Goal: Transaction & Acquisition: Purchase product/service

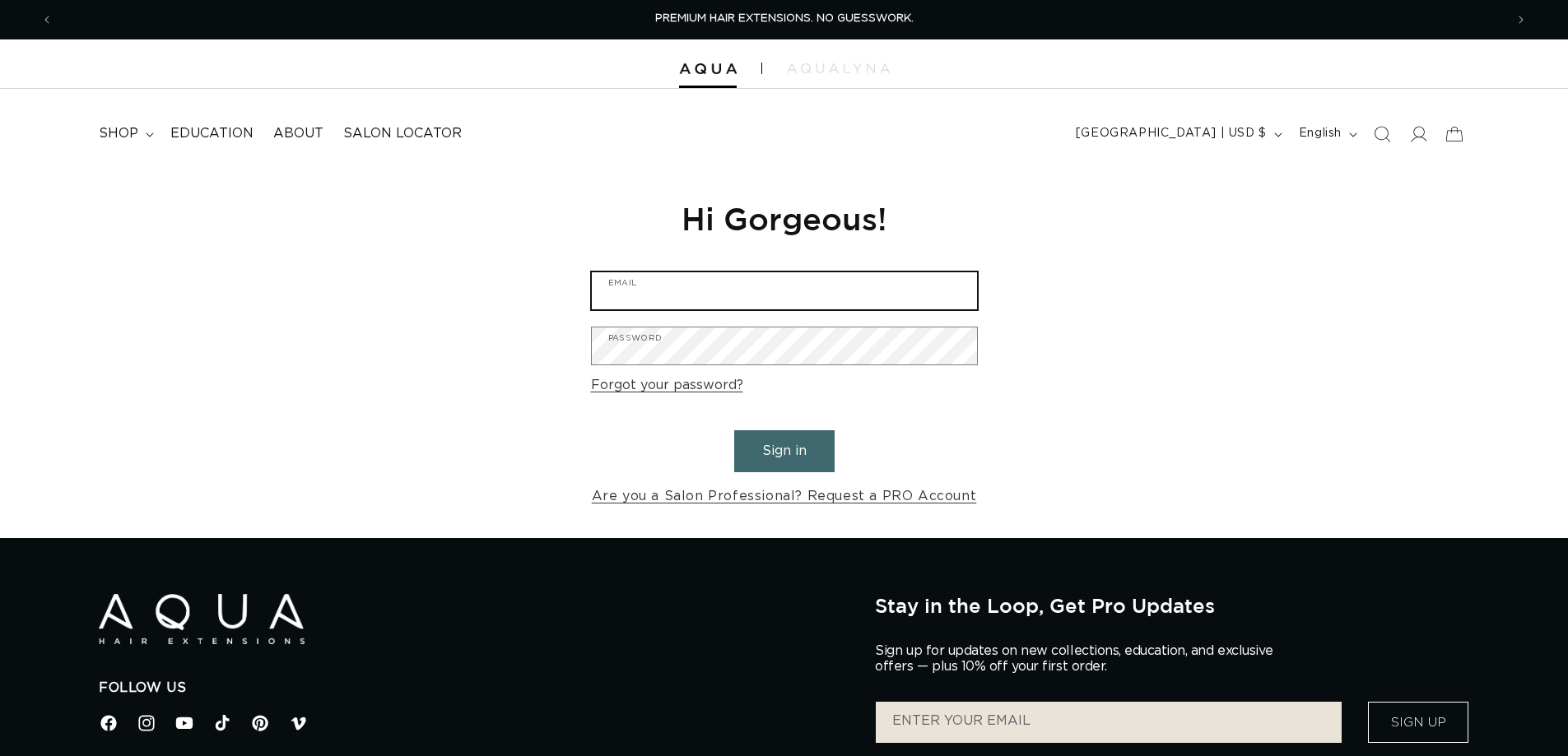
type input "fusionsalonandspa1@yahoo.com"
click at [789, 448] on button "Sign in" at bounding box center [784, 452] width 101 height 42
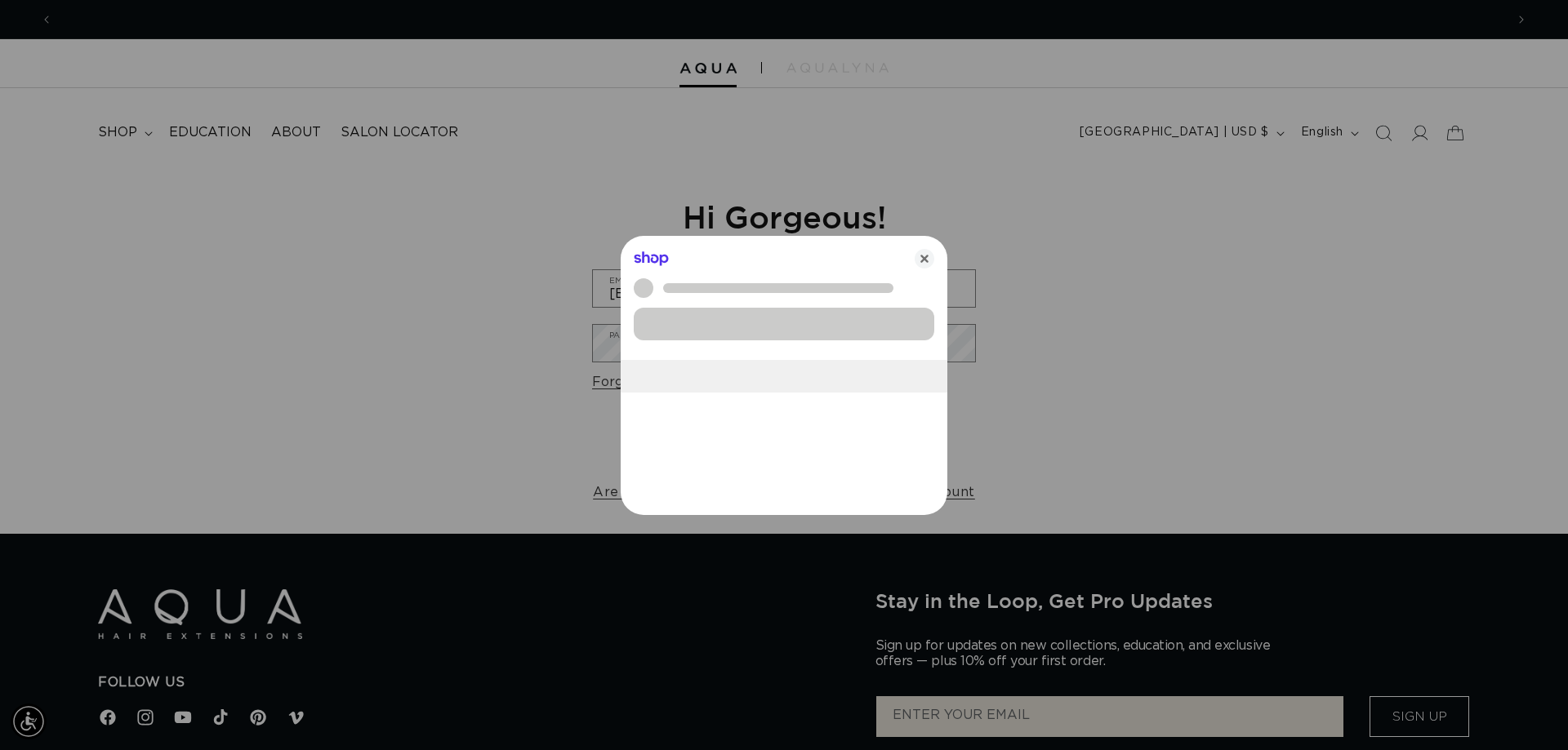
scroll to position [0, 1452]
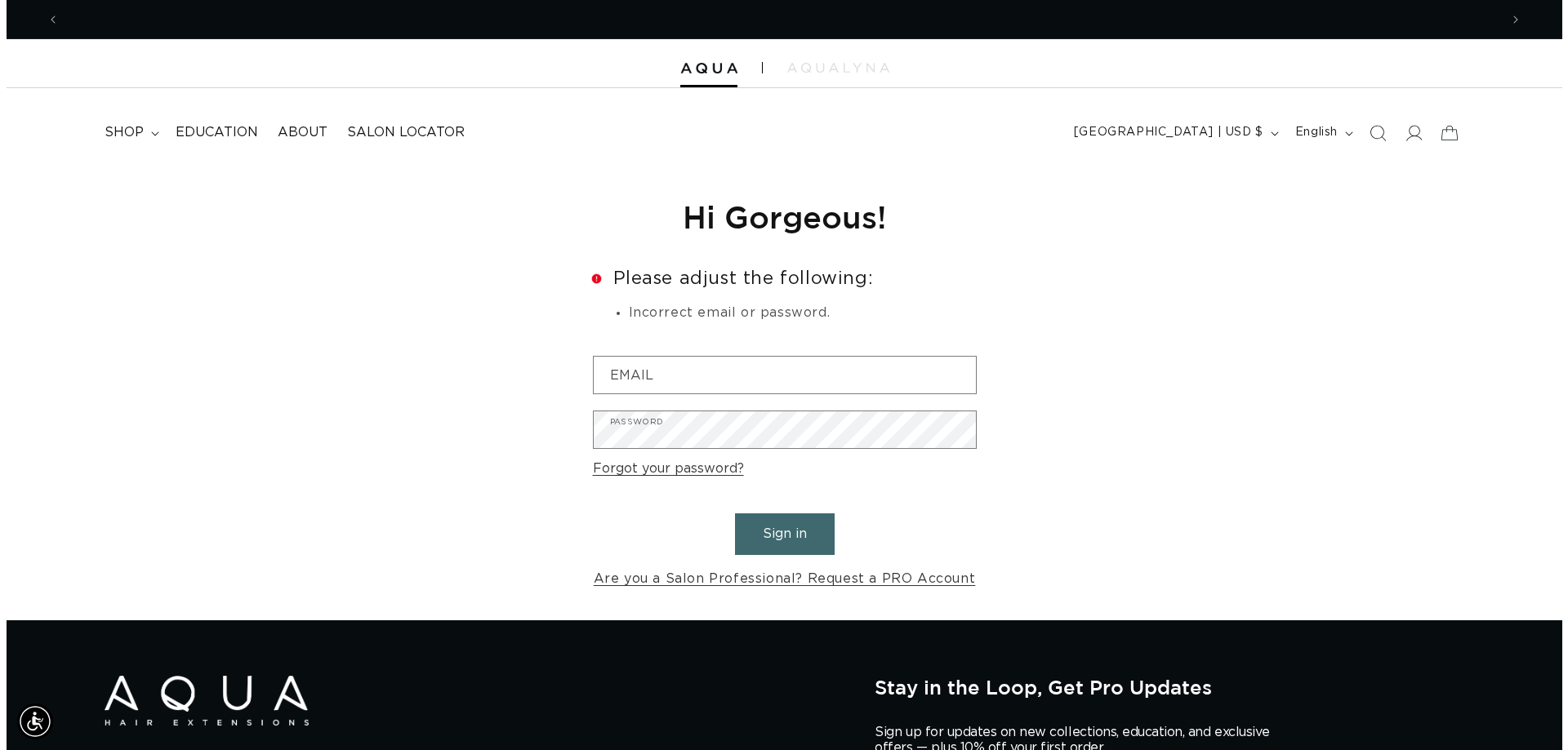
scroll to position [0, 1440]
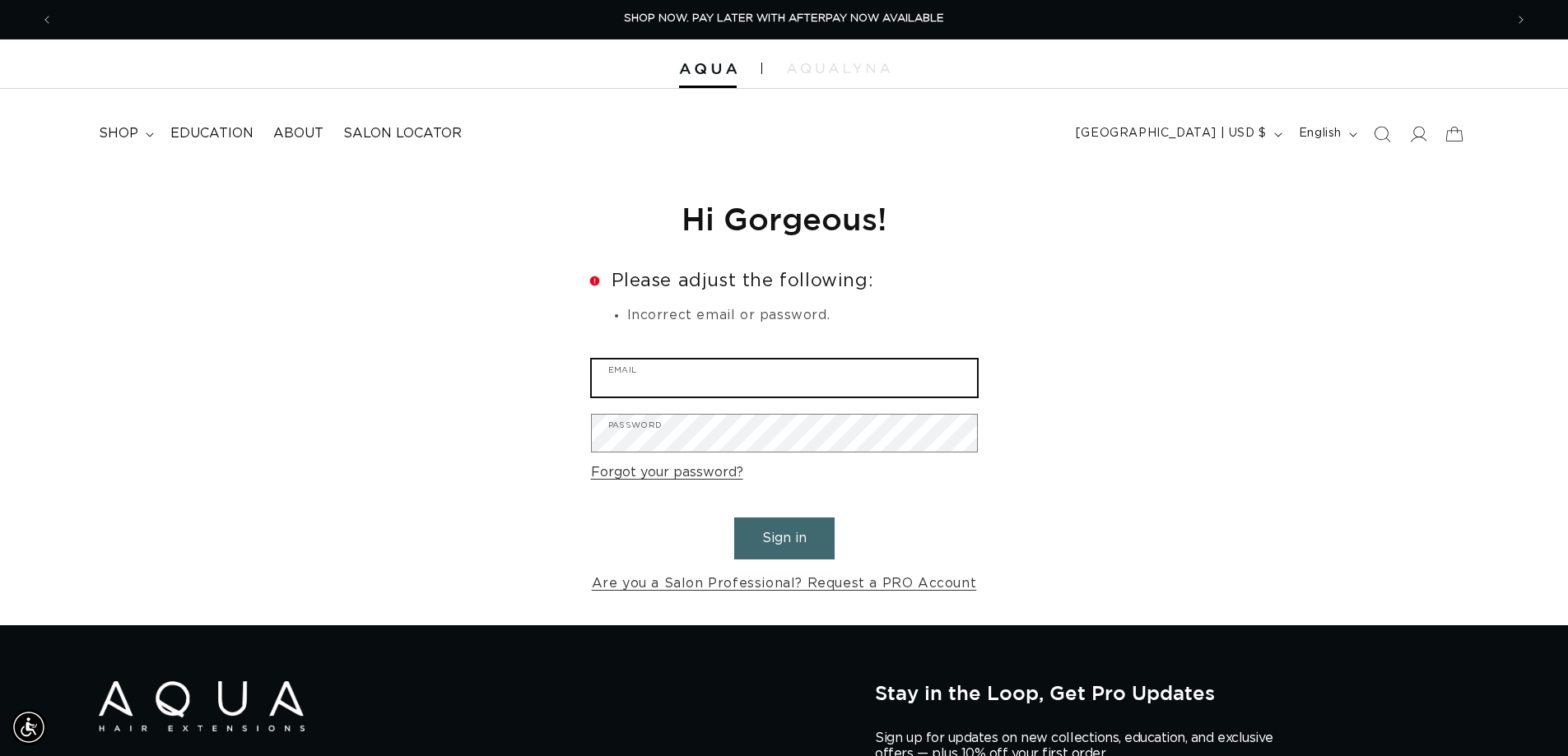
type input "fusionsalonandspa1@yahoo.com"
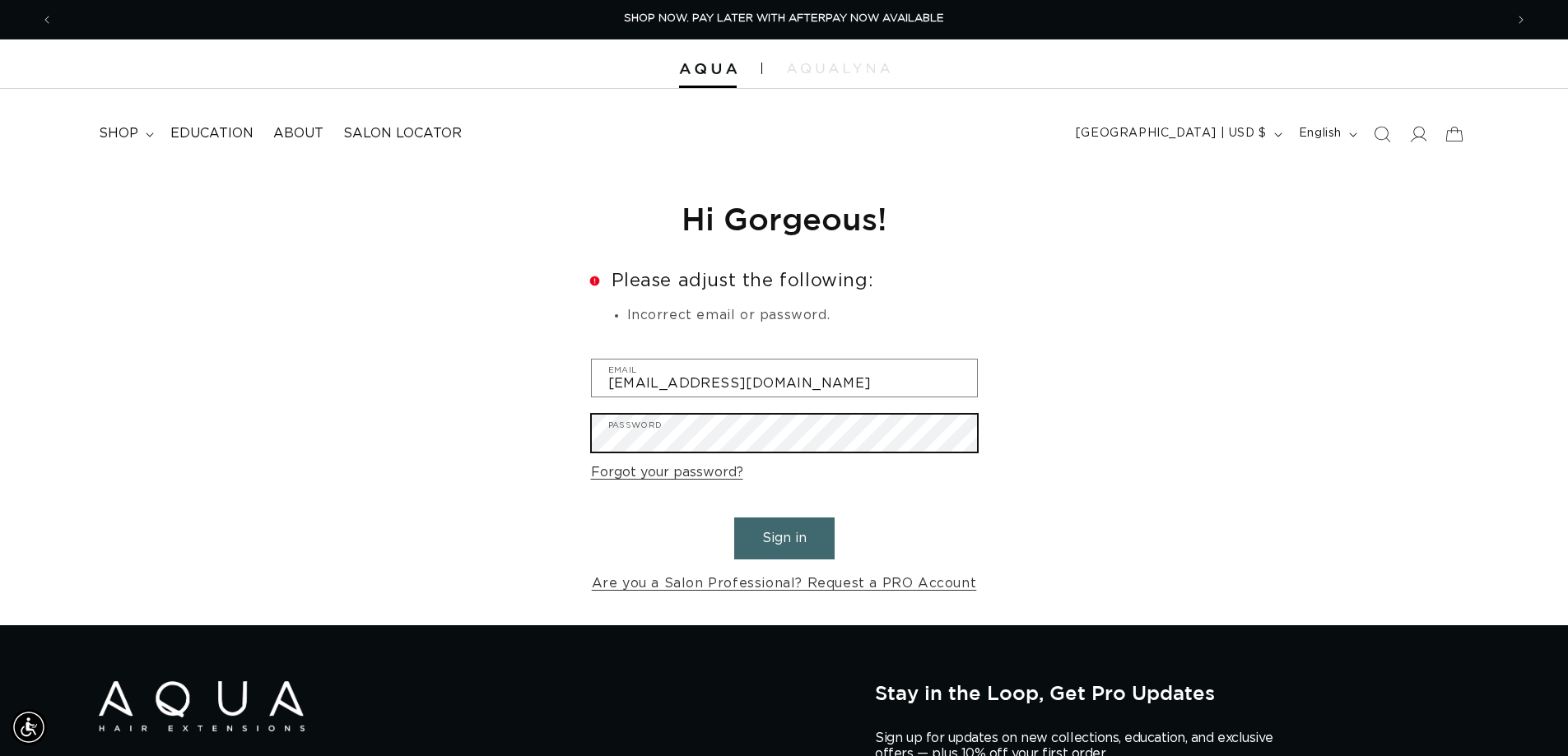
click at [509, 456] on div "Reset your password We will send you an email to reset your password Email Subm…" at bounding box center [784, 397] width 1568 height 457
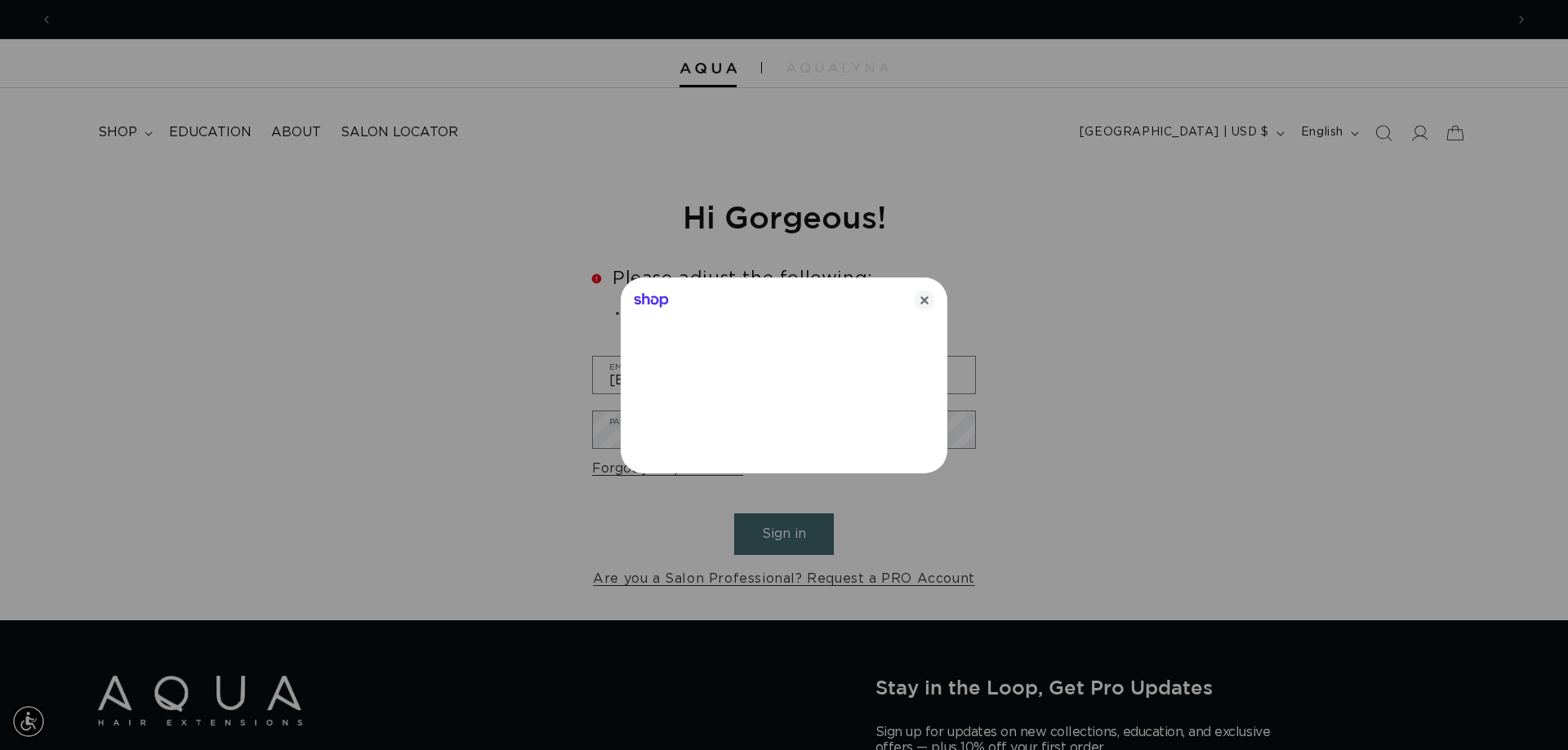
click at [572, 432] on div at bounding box center [784, 375] width 1568 height 750
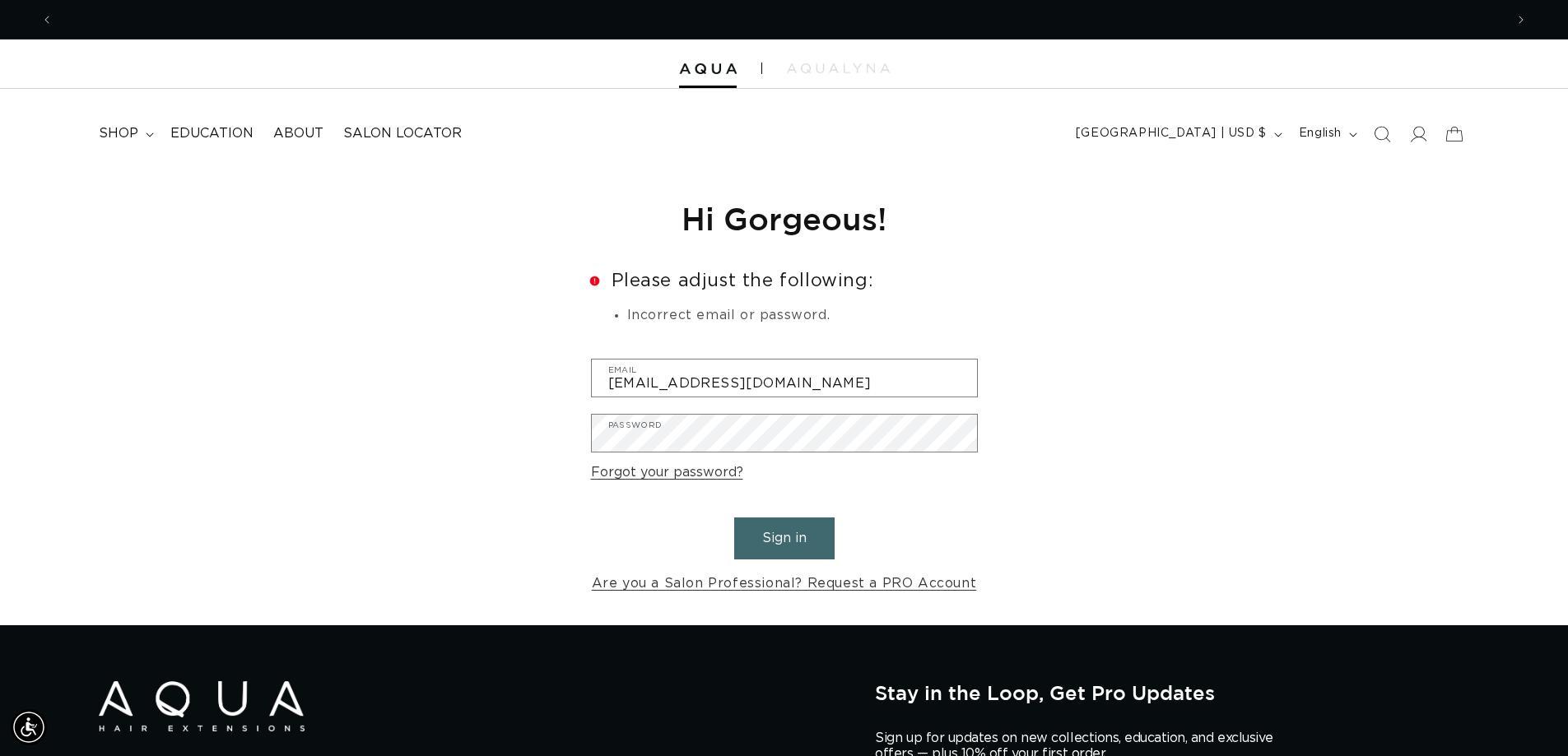
scroll to position [0, 0]
click at [507, 459] on div "Reset your password We will send you an email to reset your password Email Subm…" at bounding box center [784, 397] width 1568 height 457
click at [734, 518] on button "Sign in" at bounding box center [784, 539] width 101 height 42
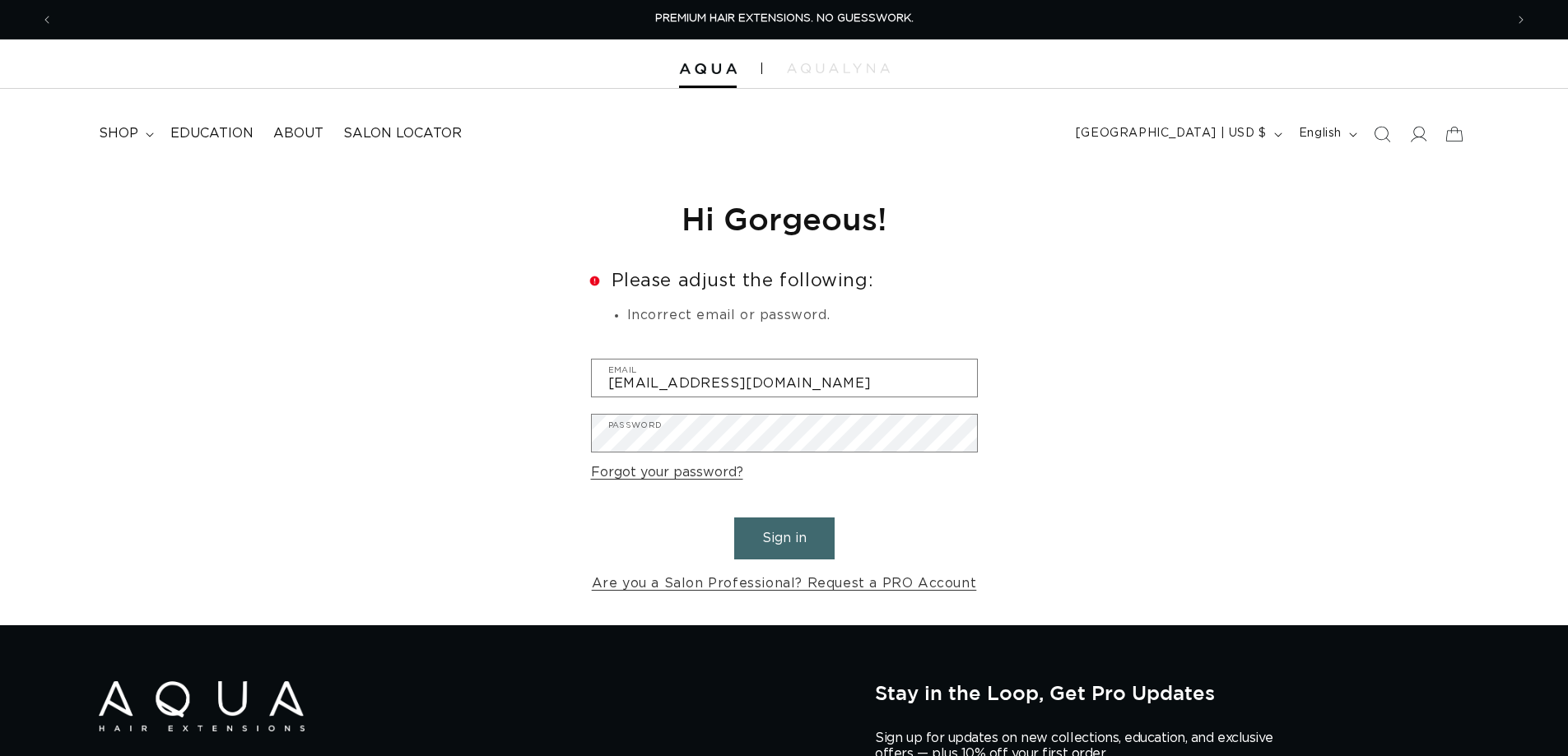
click at [561, 429] on div "Reset your password We will send you an email to reset your password Email Subm…" at bounding box center [784, 397] width 1568 height 457
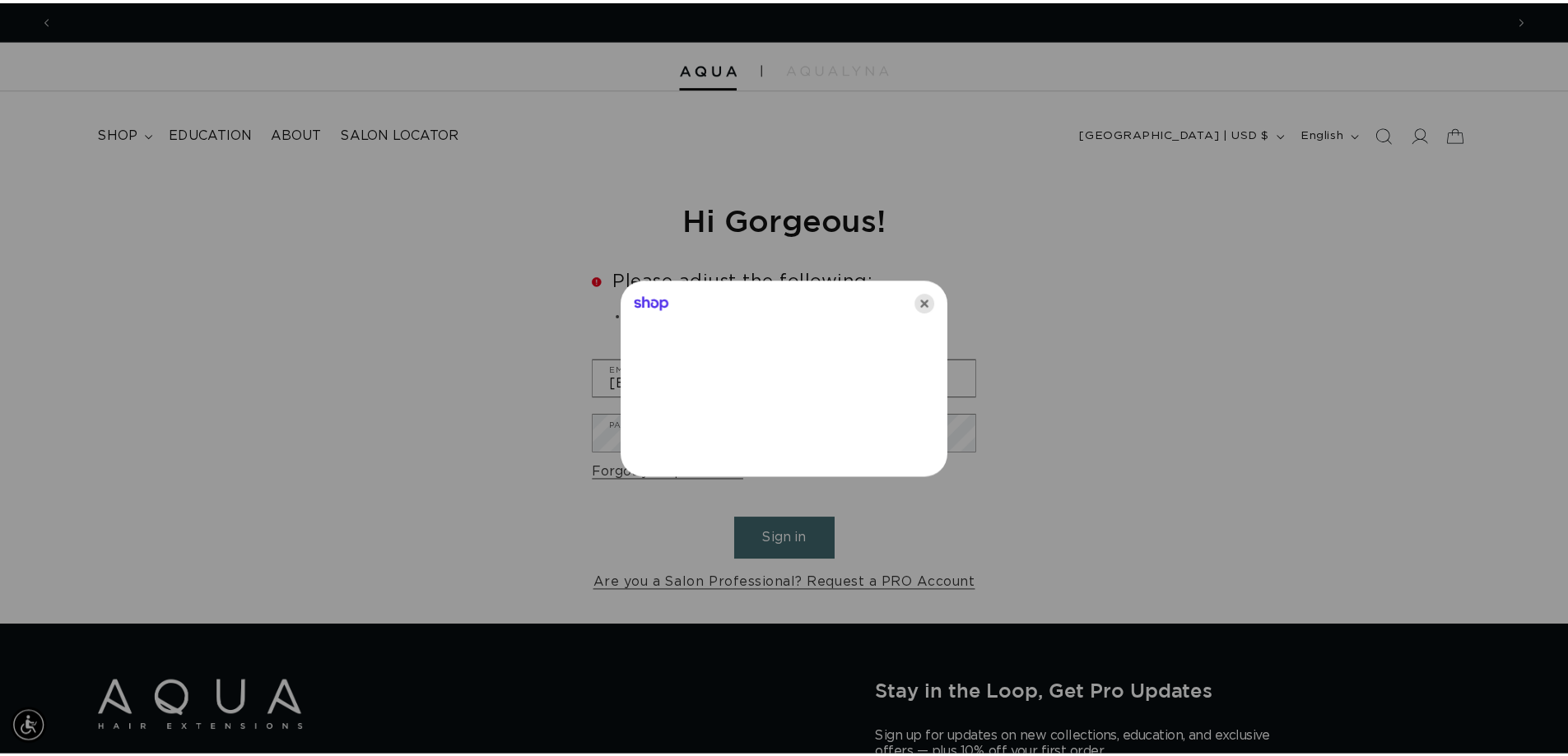
scroll to position [0, 1464]
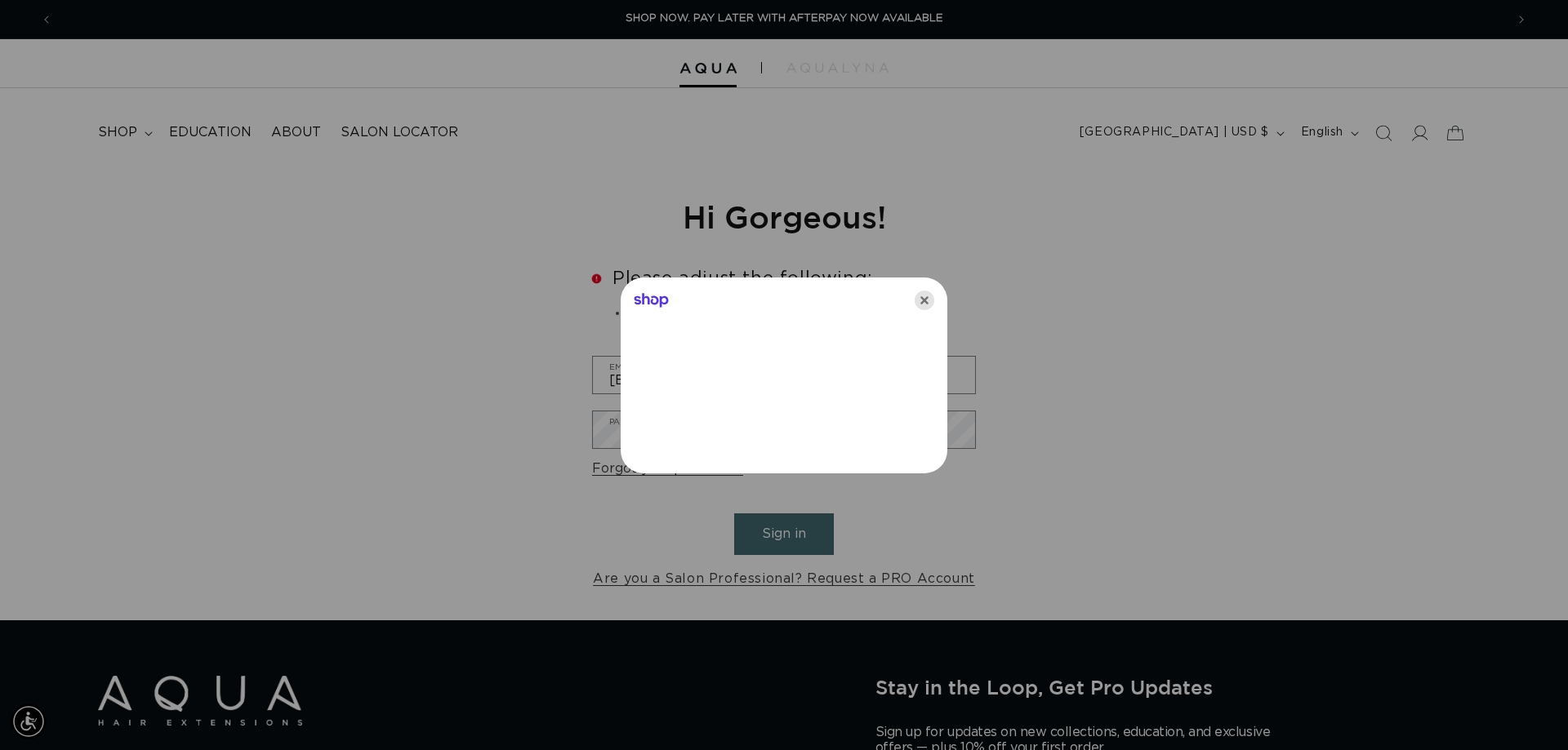
click at [929, 300] on icon "Close" at bounding box center [924, 299] width 19 height 19
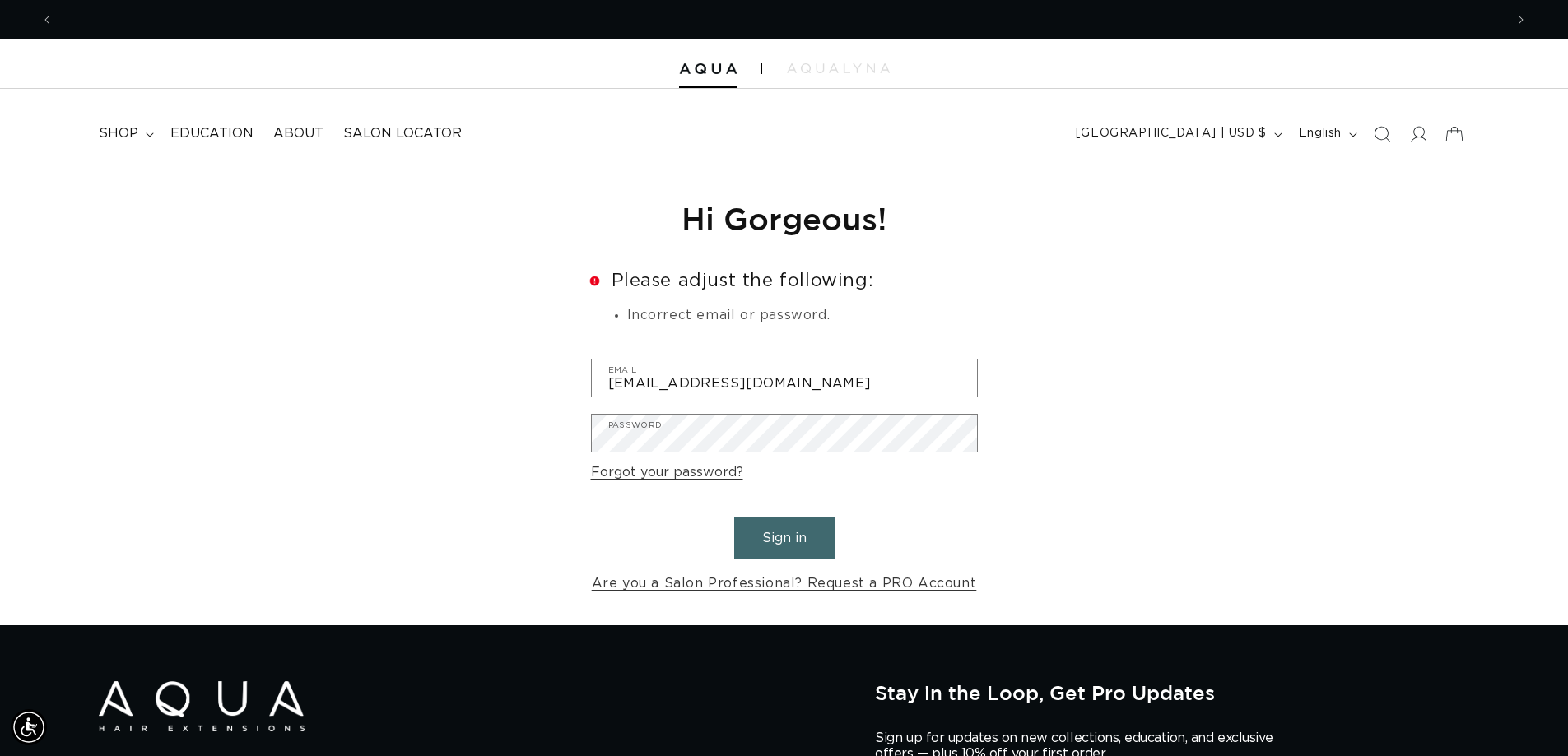
scroll to position [0, 2903]
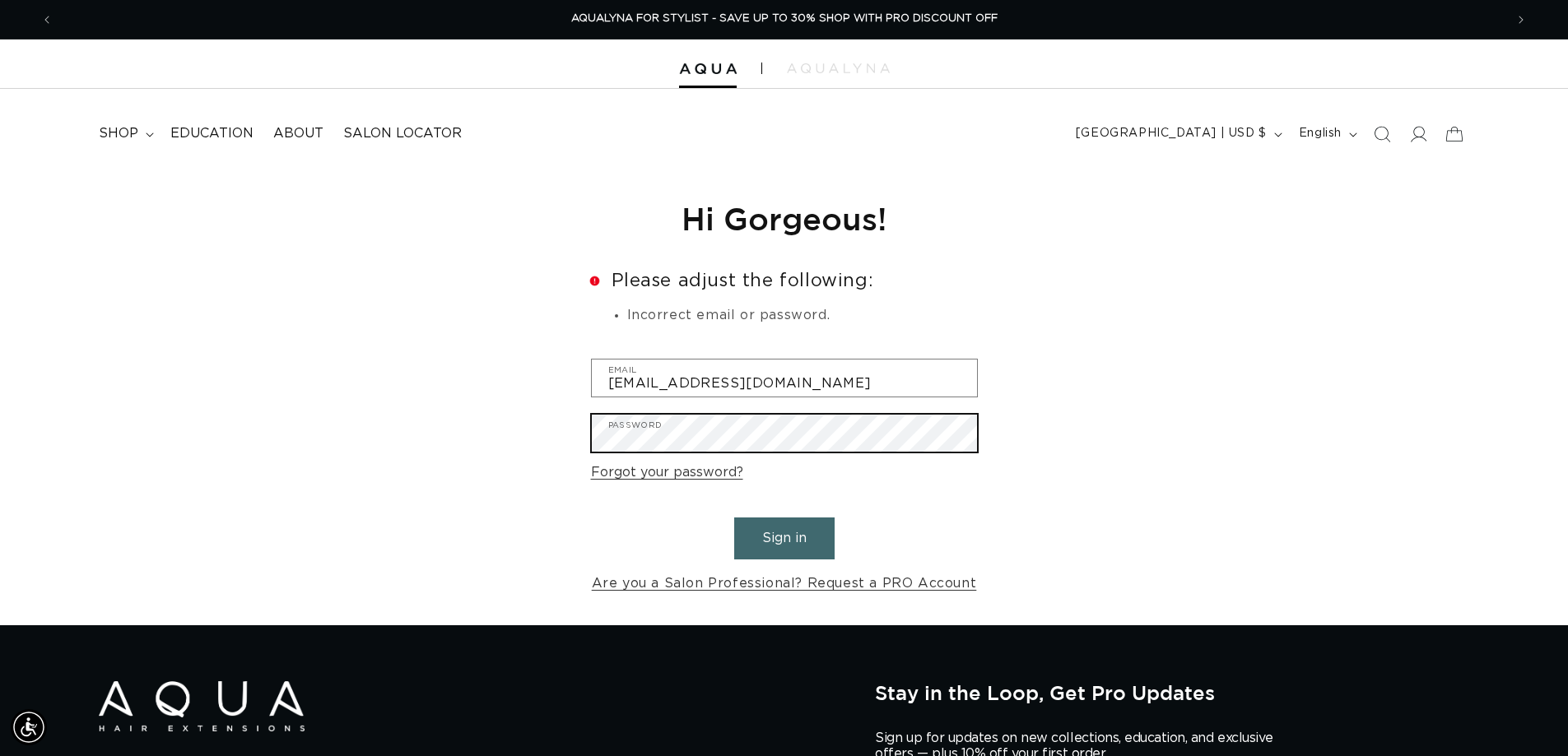
click at [445, 473] on div "Reset your password We will send you an email to reset your password Email Subm…" at bounding box center [784, 397] width 1568 height 457
click at [734, 518] on button "Sign in" at bounding box center [784, 539] width 101 height 42
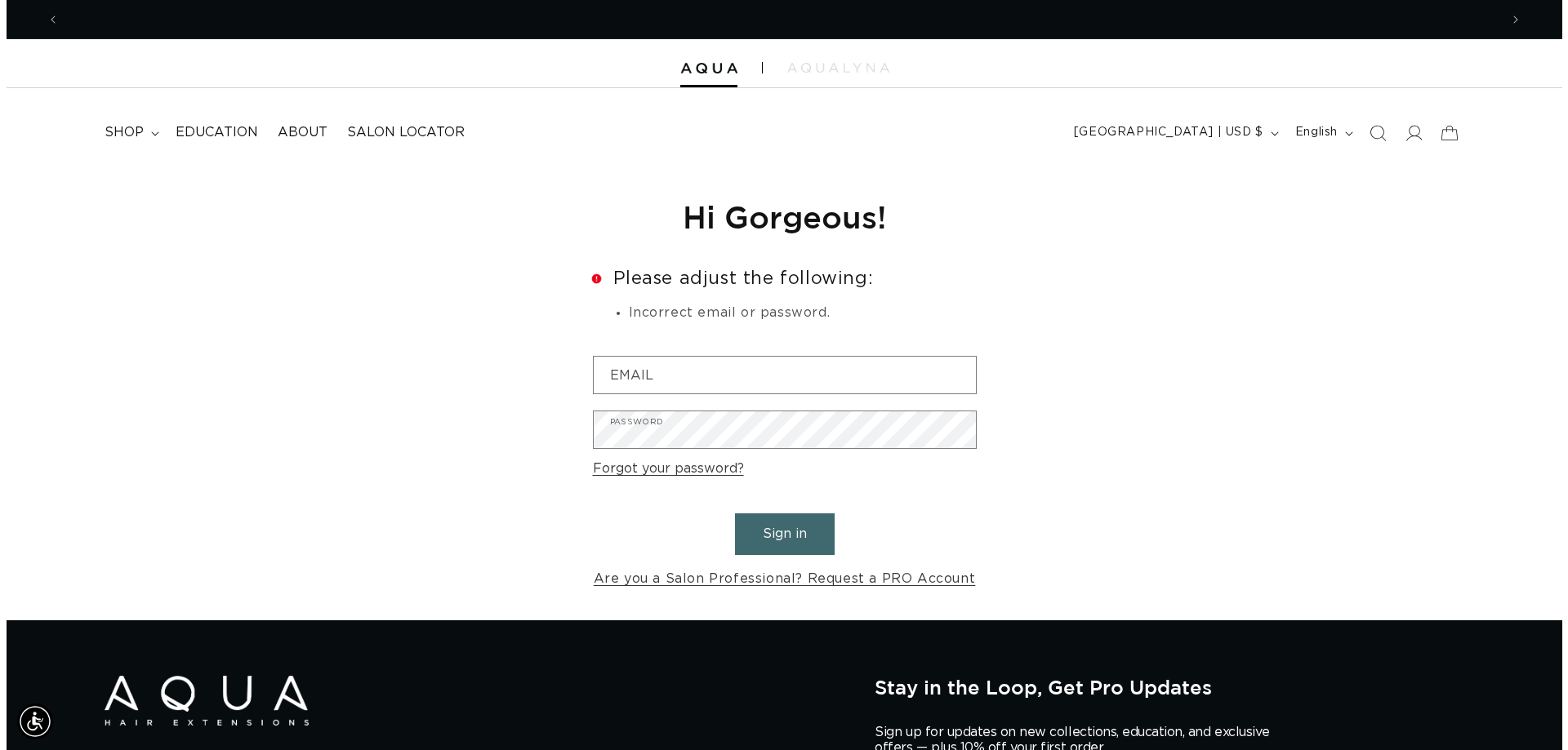
scroll to position [0, 2880]
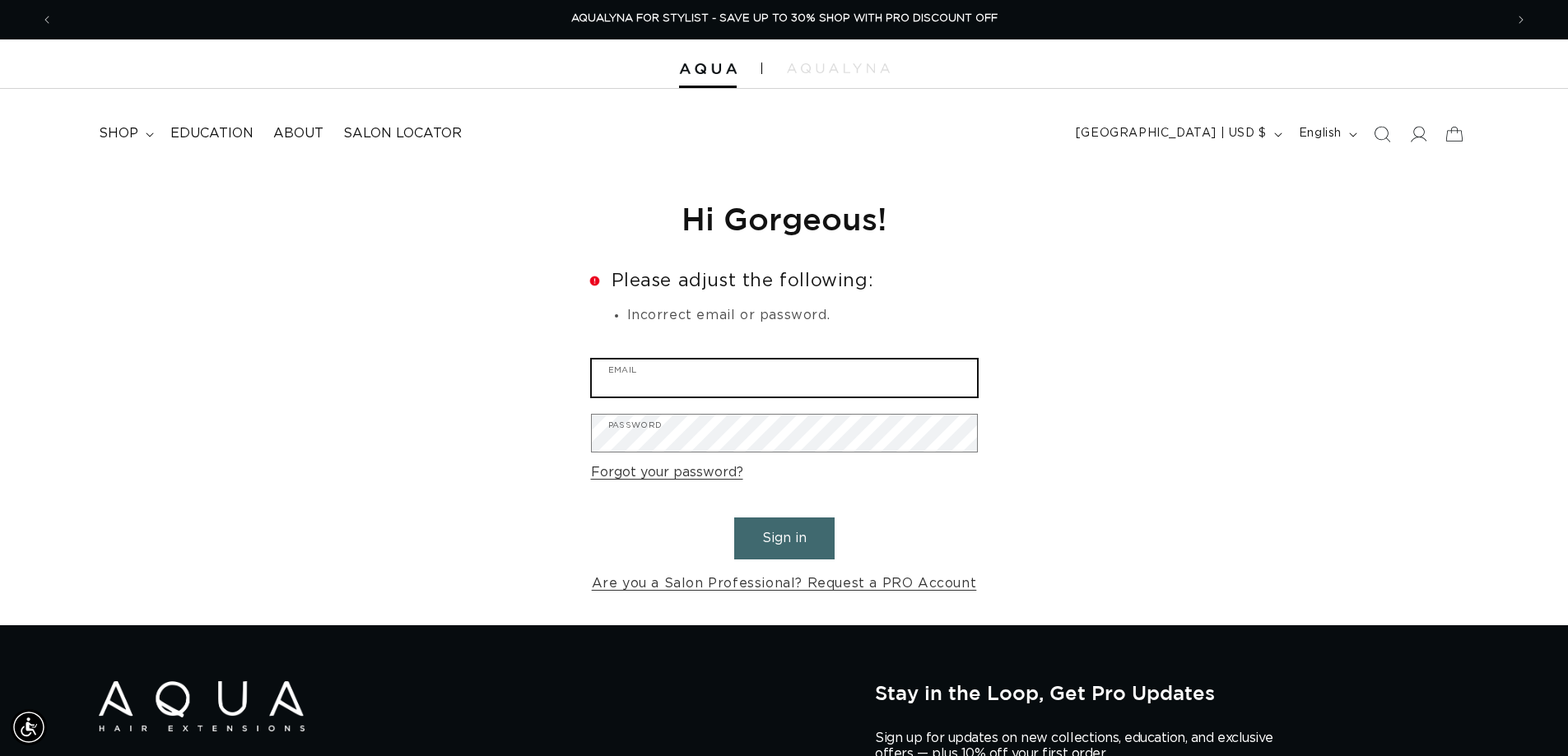
type input "[EMAIL_ADDRESS][DOMAIN_NAME]"
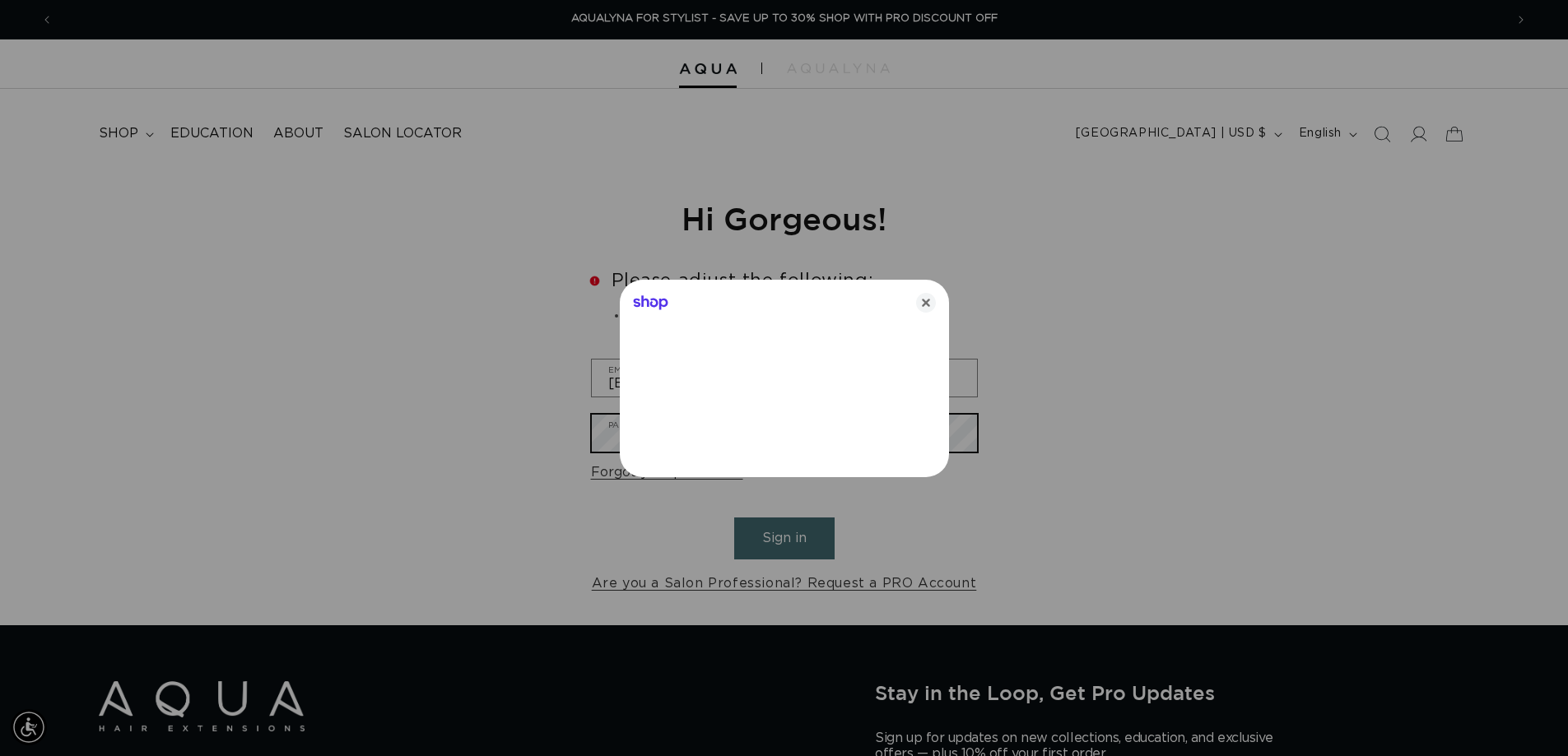
drag, startPoint x: 523, startPoint y: 448, endPoint x: 577, endPoint y: 428, distance: 57.6
click at [530, 442] on div at bounding box center [790, 378] width 1581 height 756
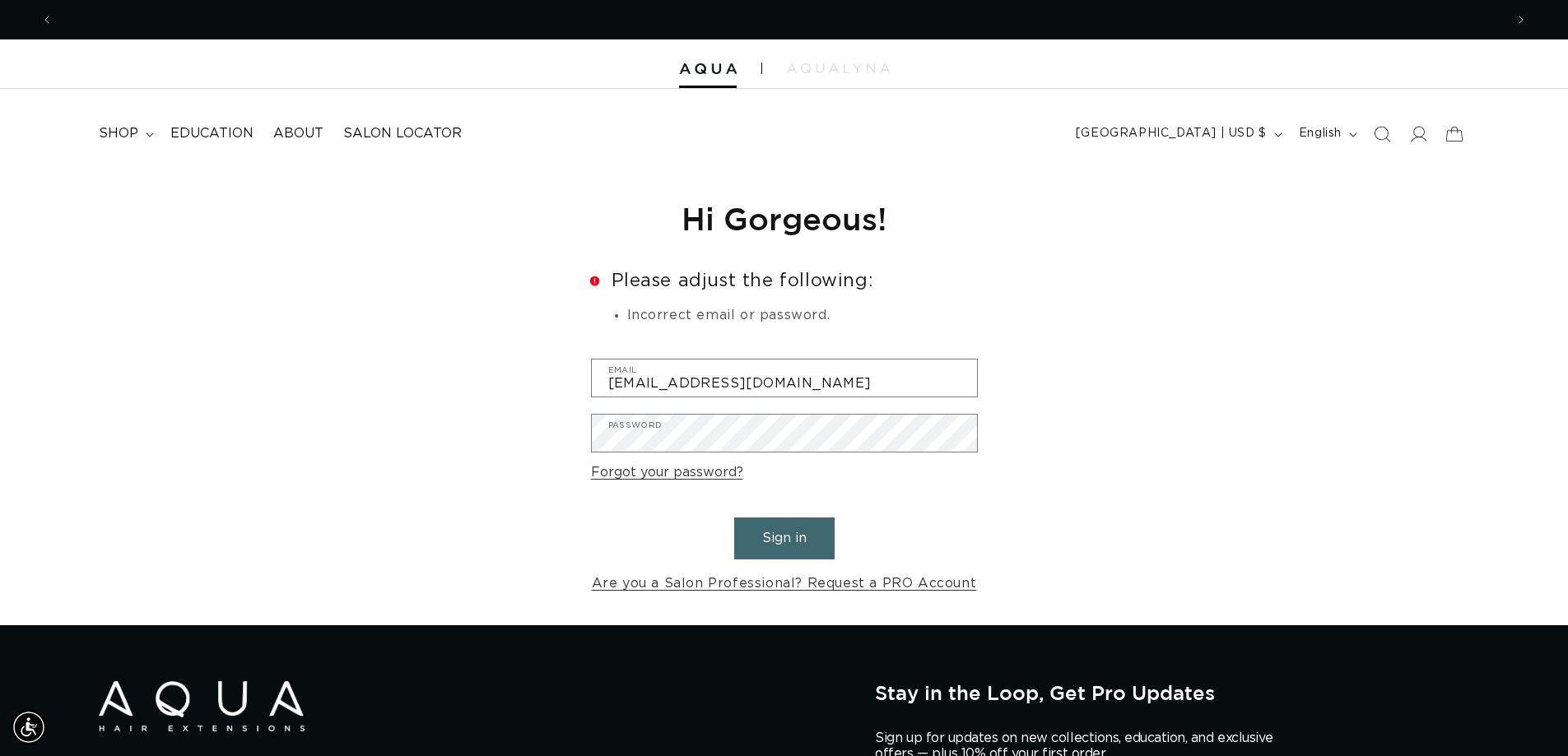
scroll to position [0, 0]
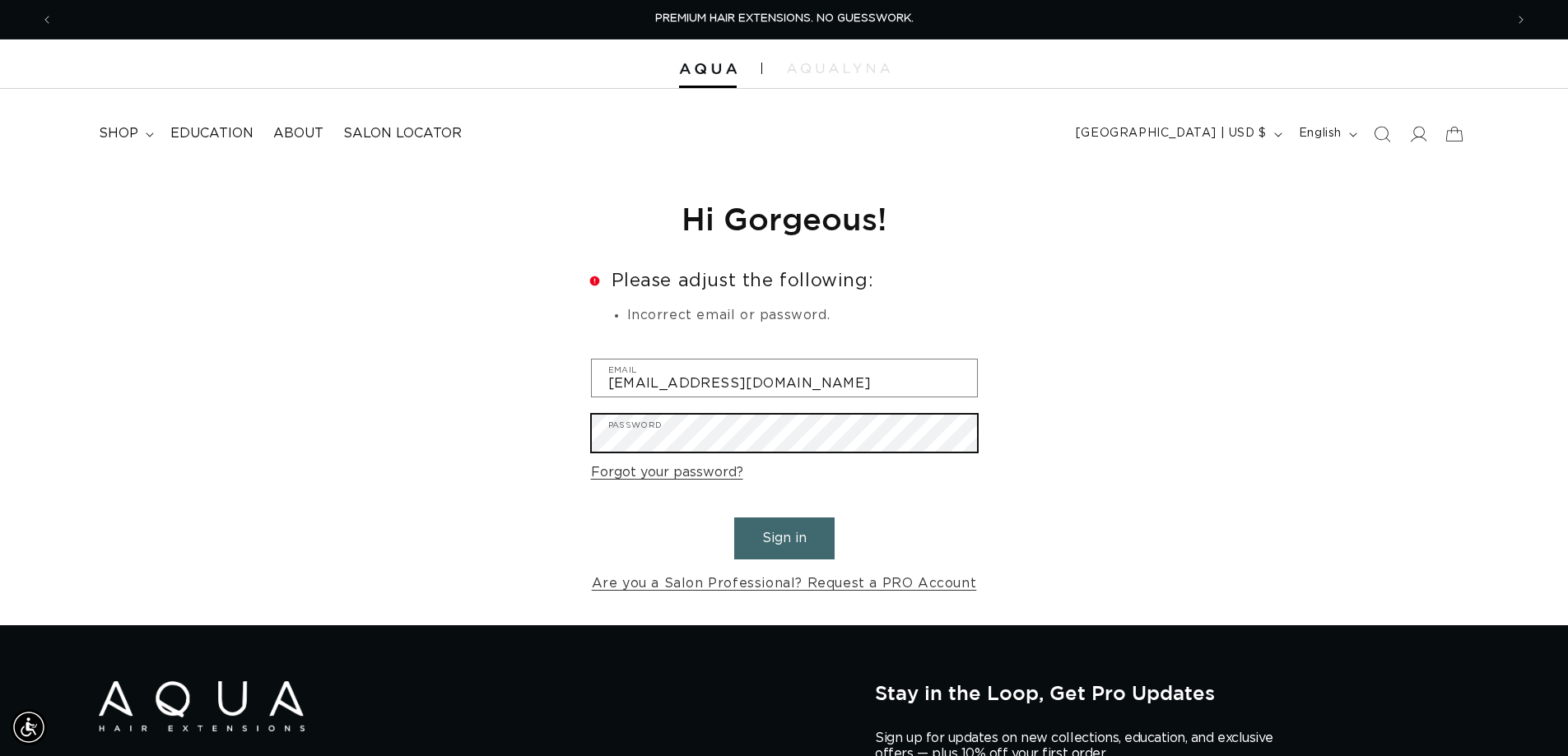
click at [520, 457] on div "Reset your password We will send you an email to reset your password Email Subm…" at bounding box center [784, 397] width 1568 height 457
click at [734, 518] on button "Sign in" at bounding box center [784, 539] width 101 height 42
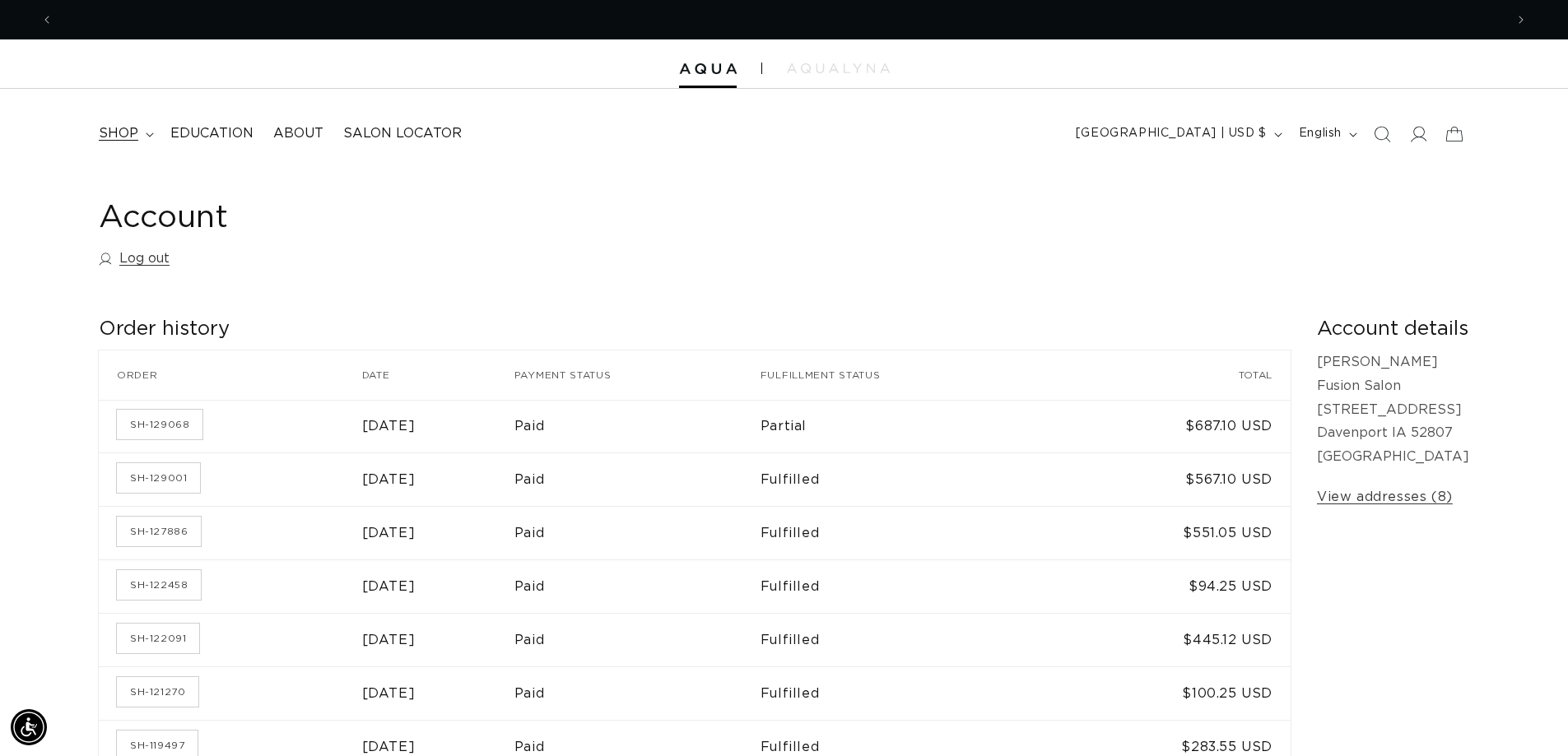
scroll to position [0, 1451]
click at [146, 135] on icon at bounding box center [150, 135] width 8 height 5
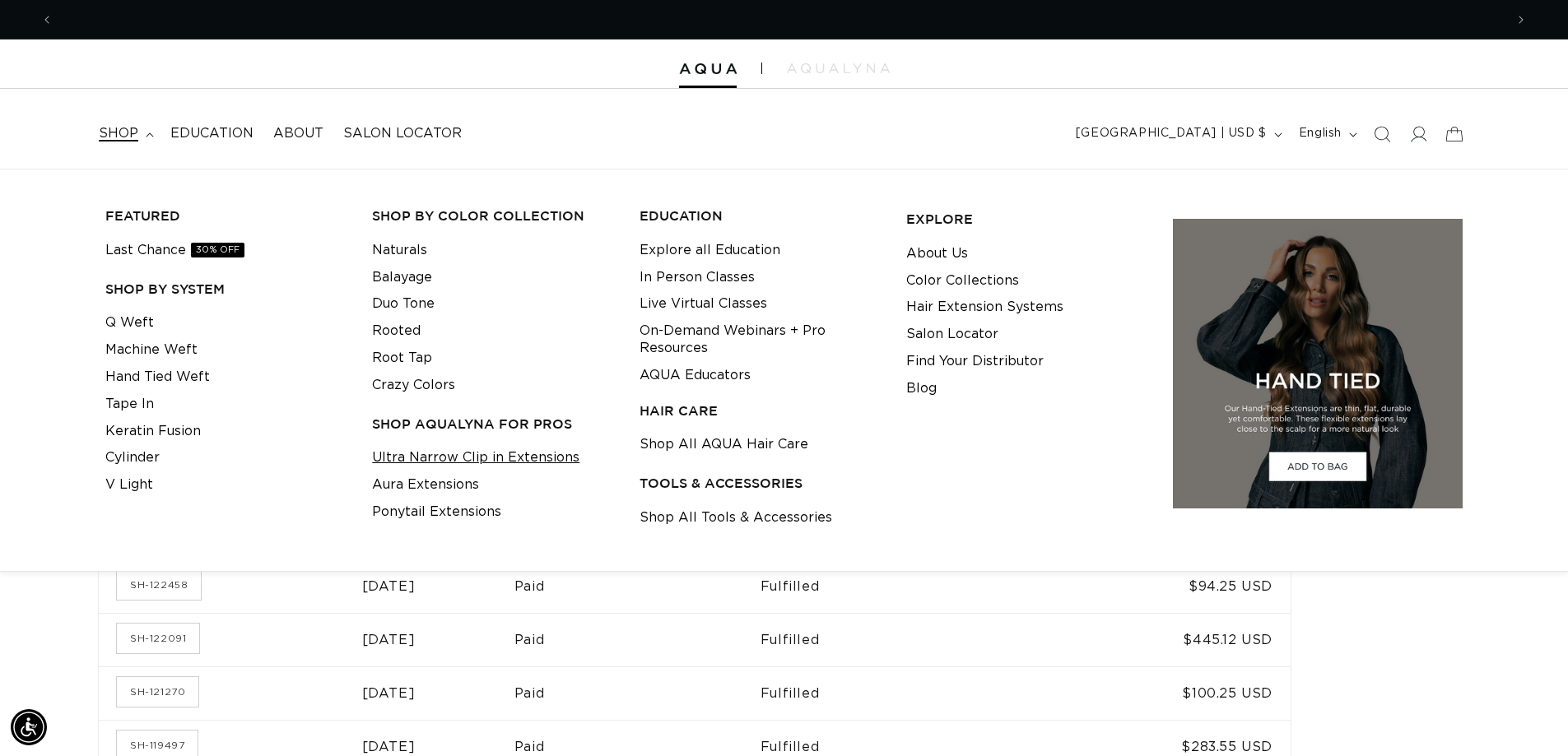
scroll to position [0, 2903]
click at [459, 454] on link "Ultra Narrow Clip in Extensions" at bounding box center [476, 457] width 207 height 27
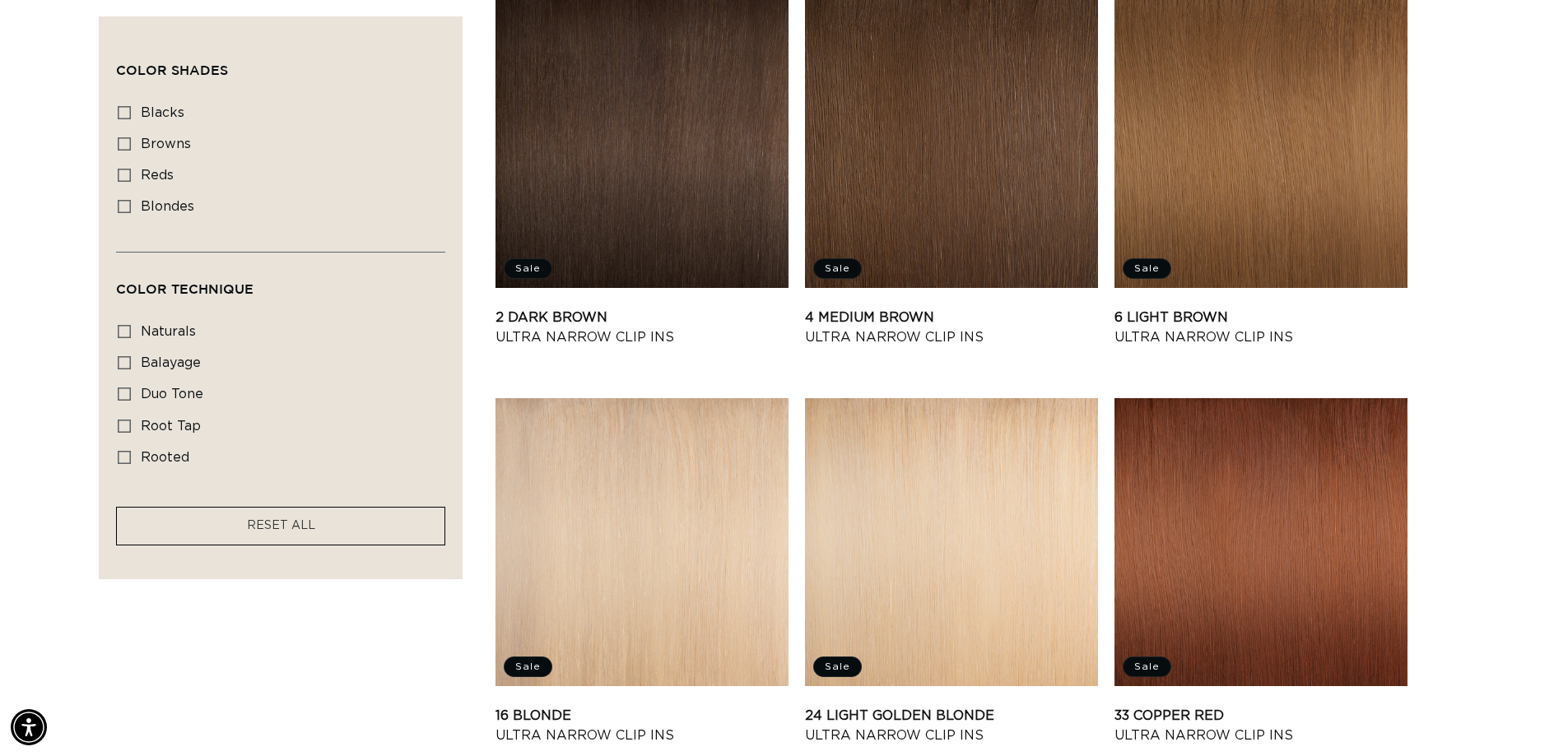
scroll to position [0, 1451]
click at [125, 205] on icon at bounding box center [124, 206] width 14 height 14
click at [125, 205] on input "blondes blondes (22 products)" at bounding box center [124, 206] width 14 height 14
checkbox input "true"
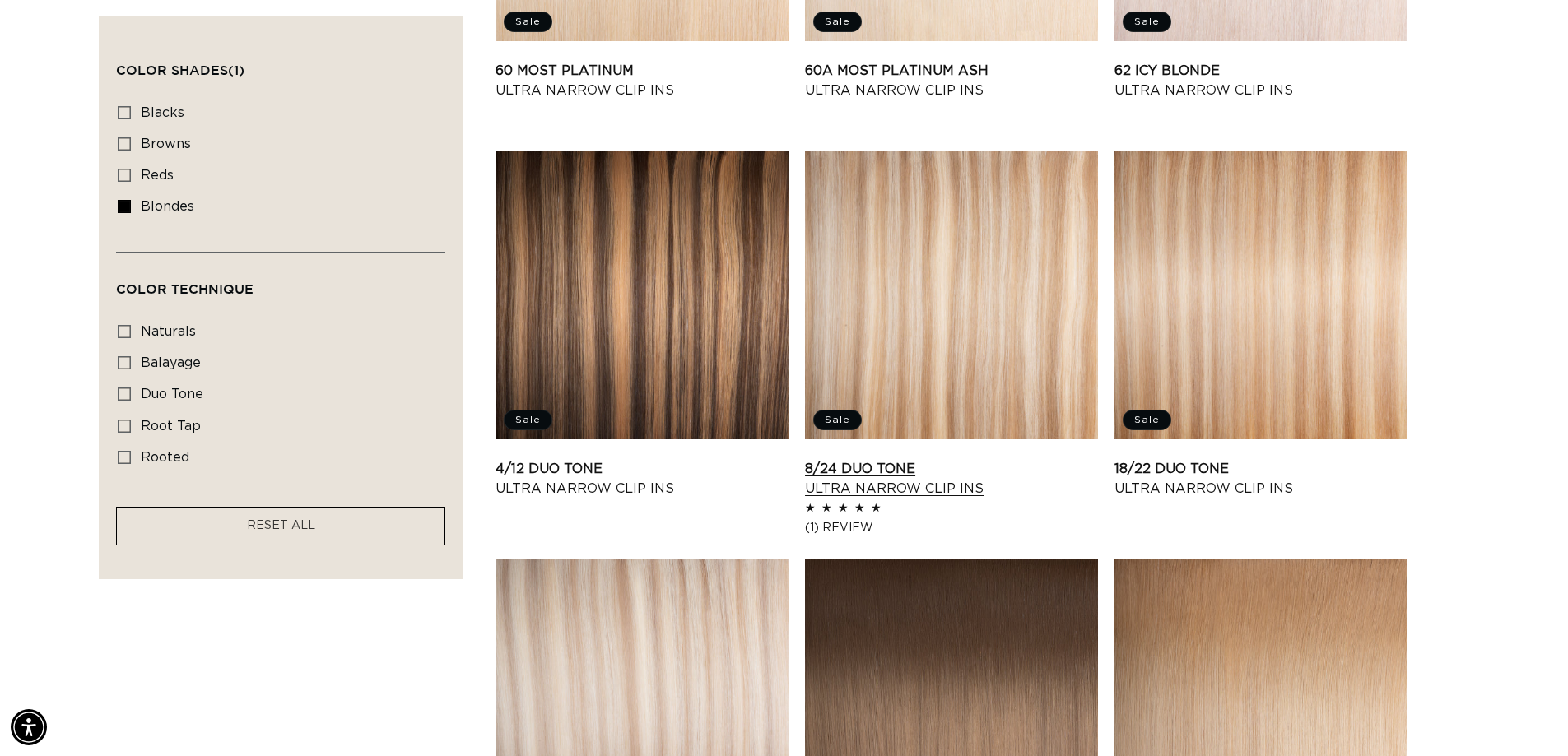
click at [883, 471] on link "8/24 Duo Tone Ultra Narrow Clip Ins" at bounding box center [952, 479] width 293 height 40
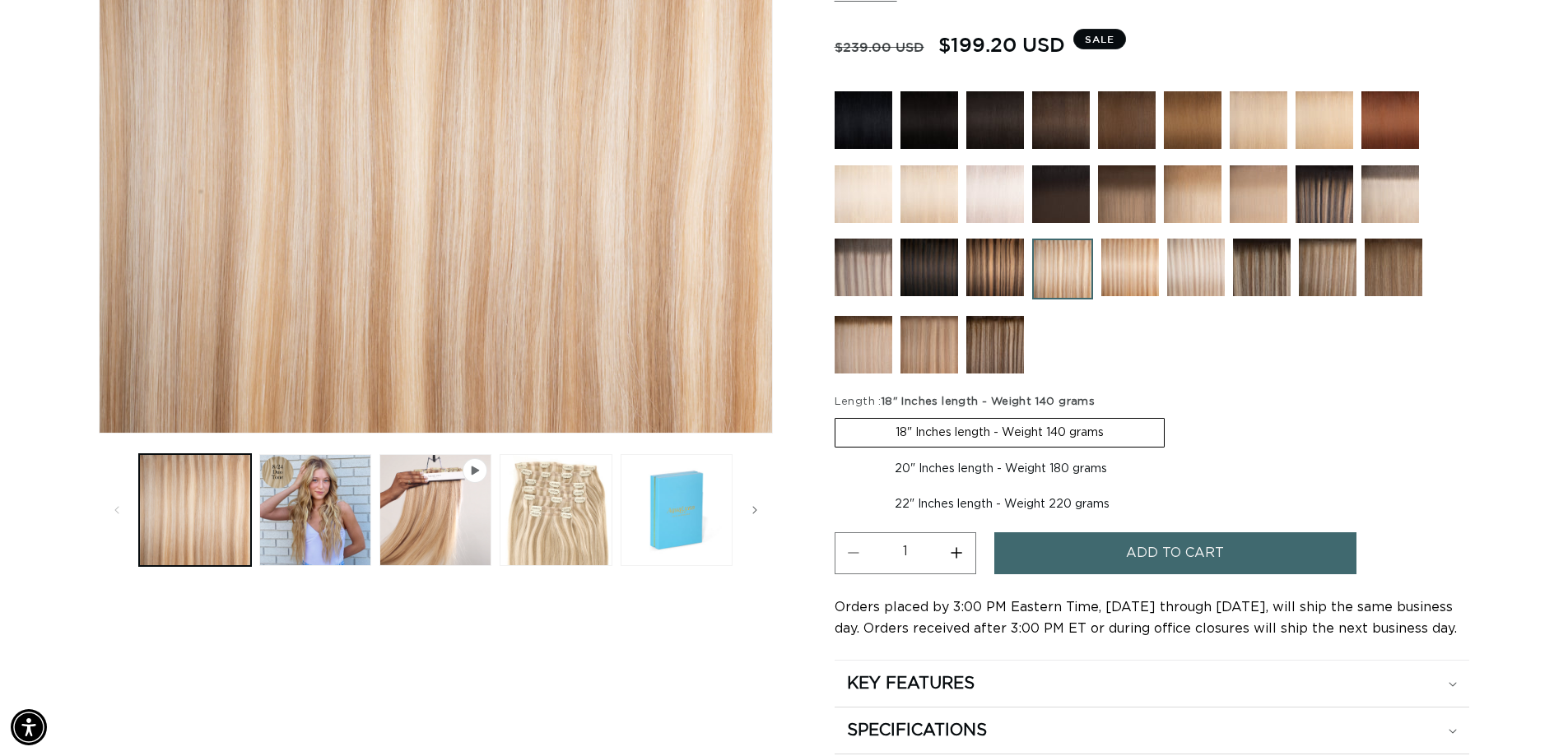
click at [951, 472] on label "20" Inches length - Weight 180 grams Variant sold out or unavailable" at bounding box center [1001, 468] width 333 height 28
click at [1173, 415] on input "20" Inches length - Weight 180 grams Variant sold out or unavailable" at bounding box center [1173, 414] width 1 height 1
radio input "true"
click at [938, 428] on label "18" Inches length - Weight 140 grams Variant sold out or unavailable" at bounding box center [999, 431] width 328 height 28
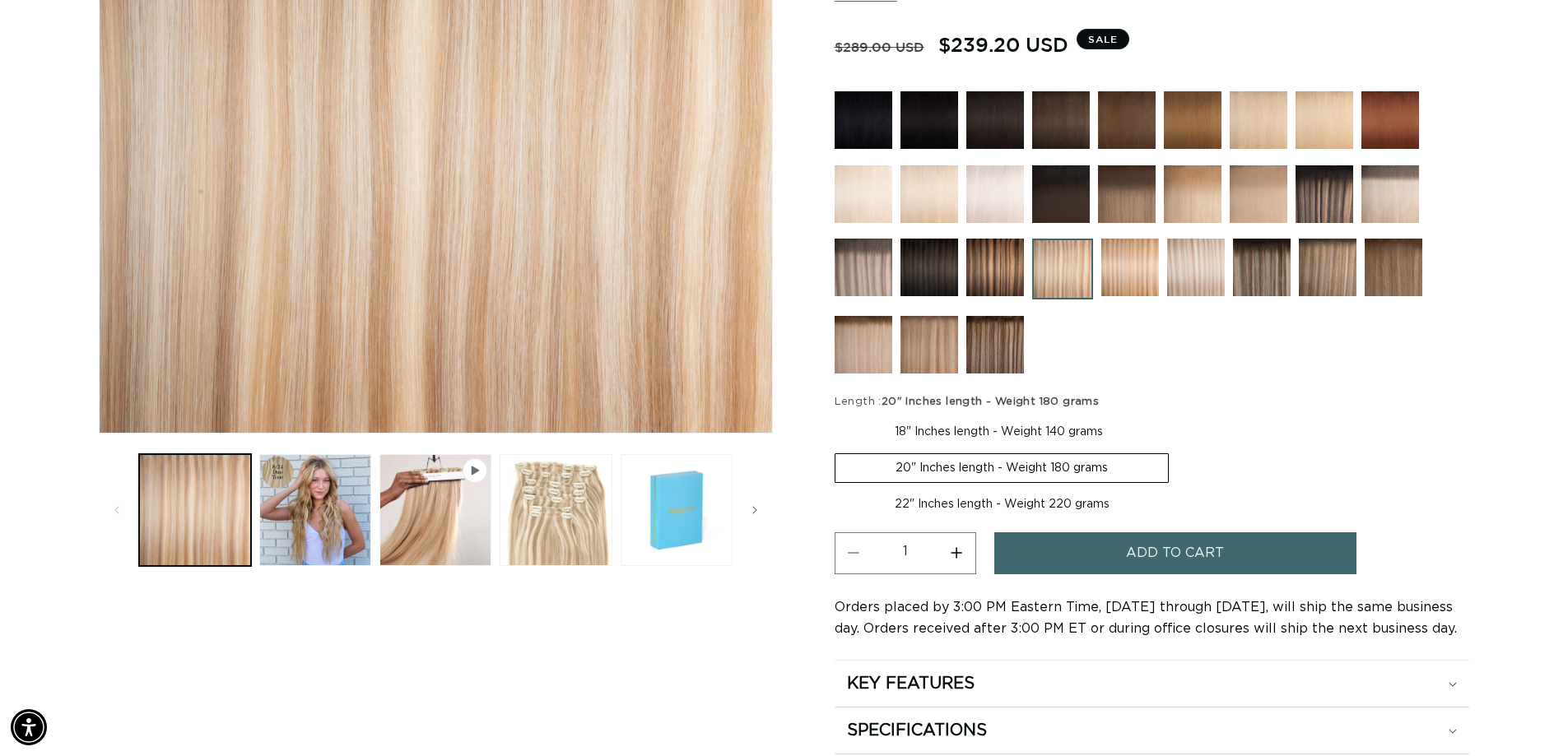
click at [839, 415] on input "18" Inches length - Weight 140 grams Variant sold out or unavailable" at bounding box center [839, 414] width 1 height 1
radio input "true"
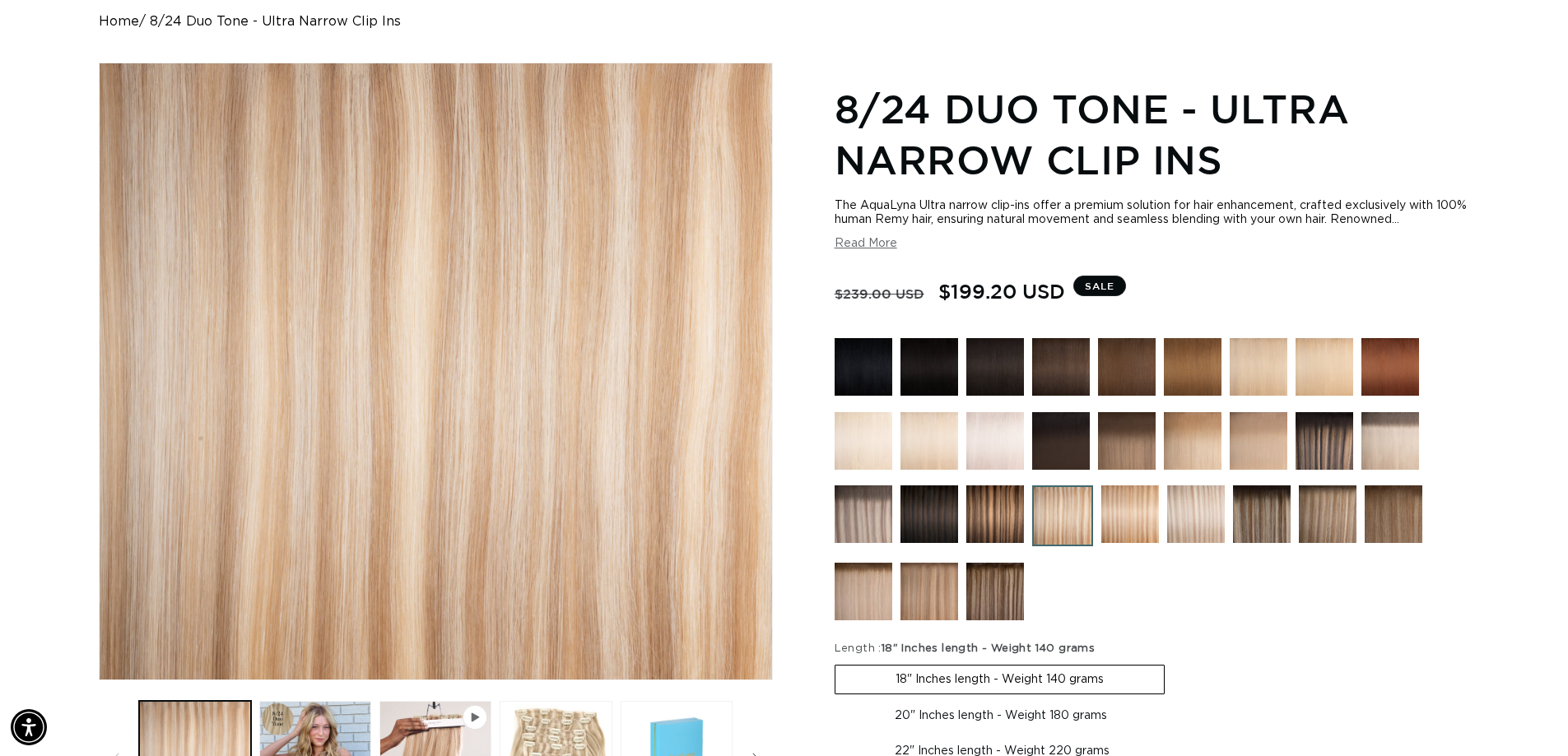
scroll to position [0, 2903]
click at [1134, 524] on img at bounding box center [1131, 514] width 58 height 58
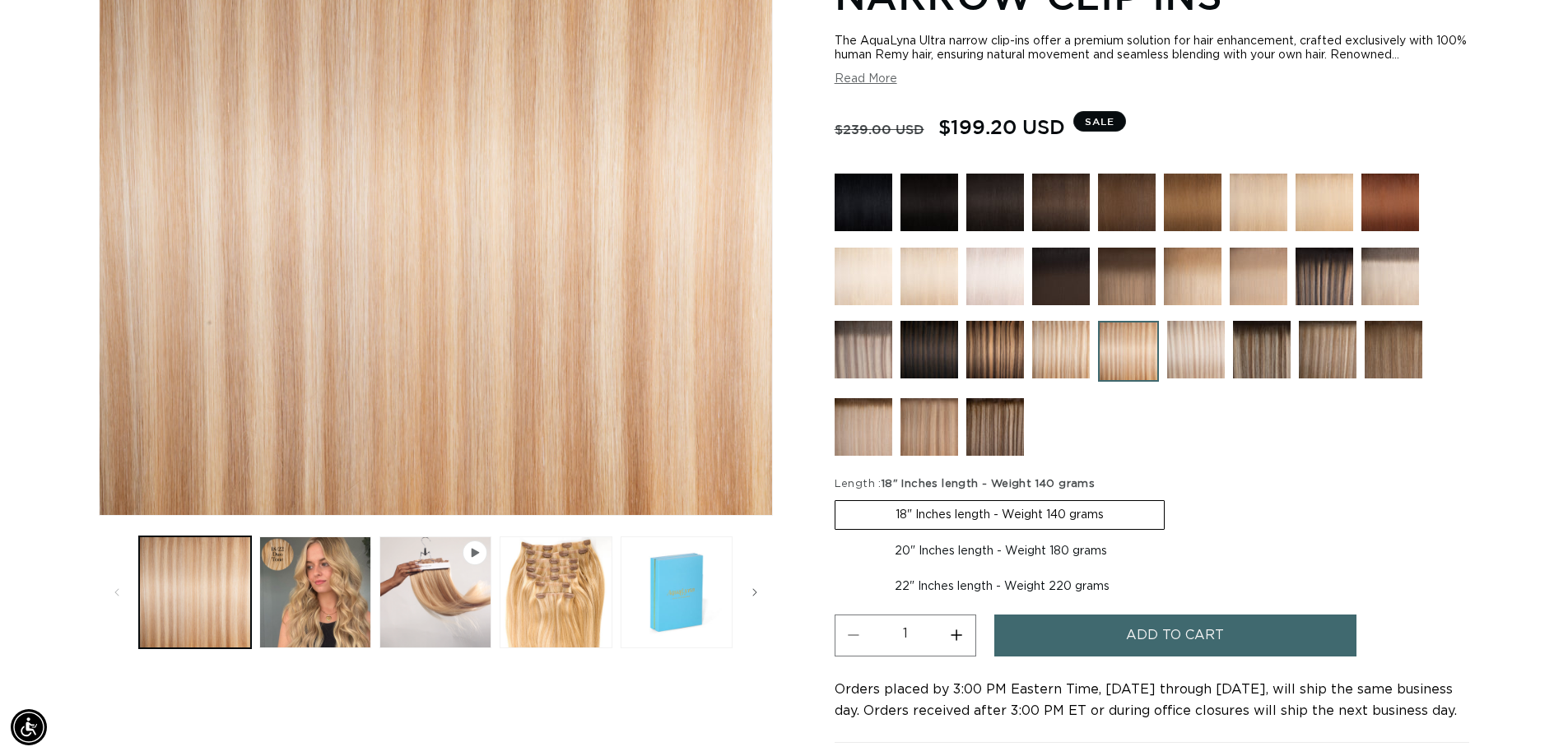
scroll to position [0, 1451]
click at [1203, 373] on img at bounding box center [1197, 349] width 58 height 58
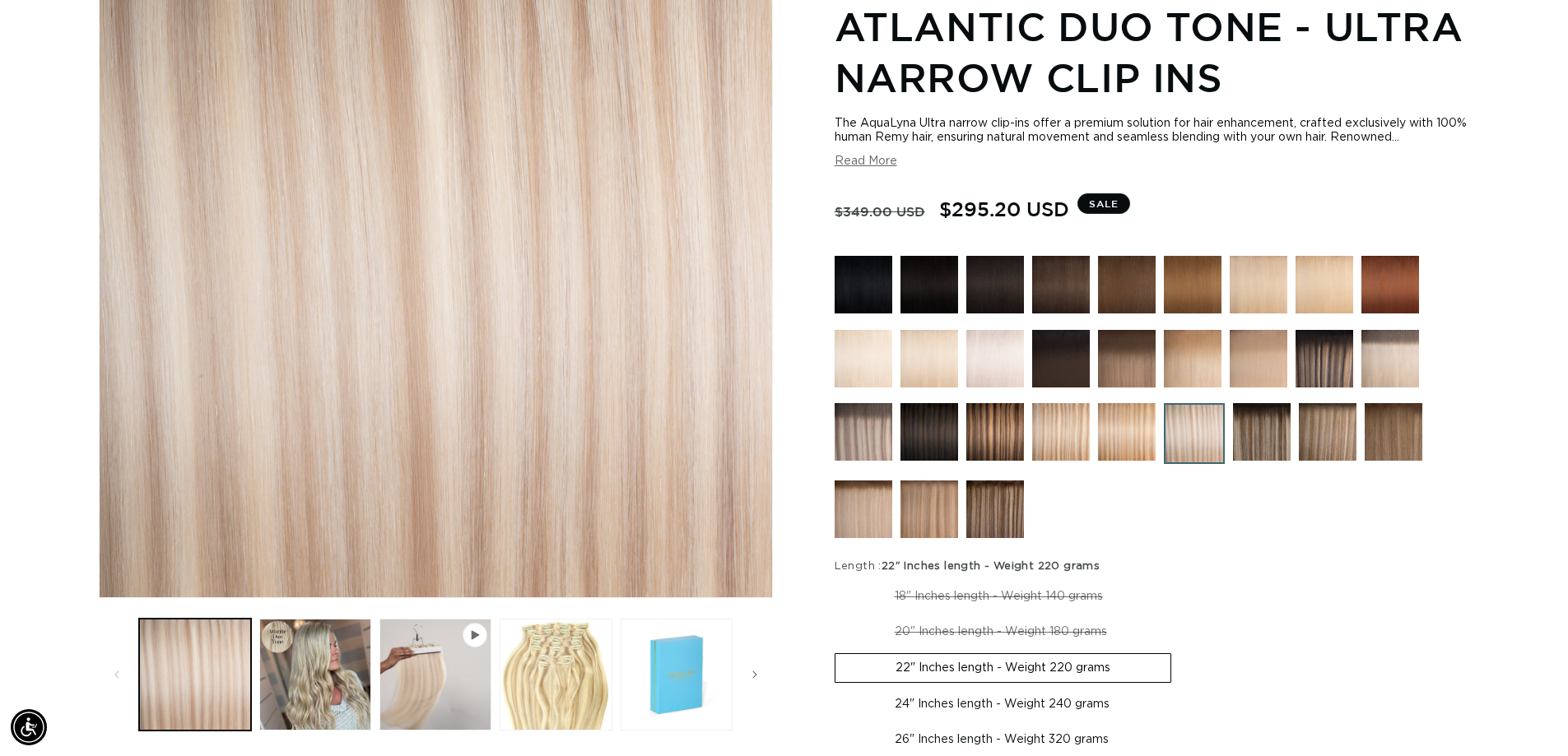
scroll to position [0, 1451]
click at [935, 514] on img at bounding box center [929, 509] width 58 height 58
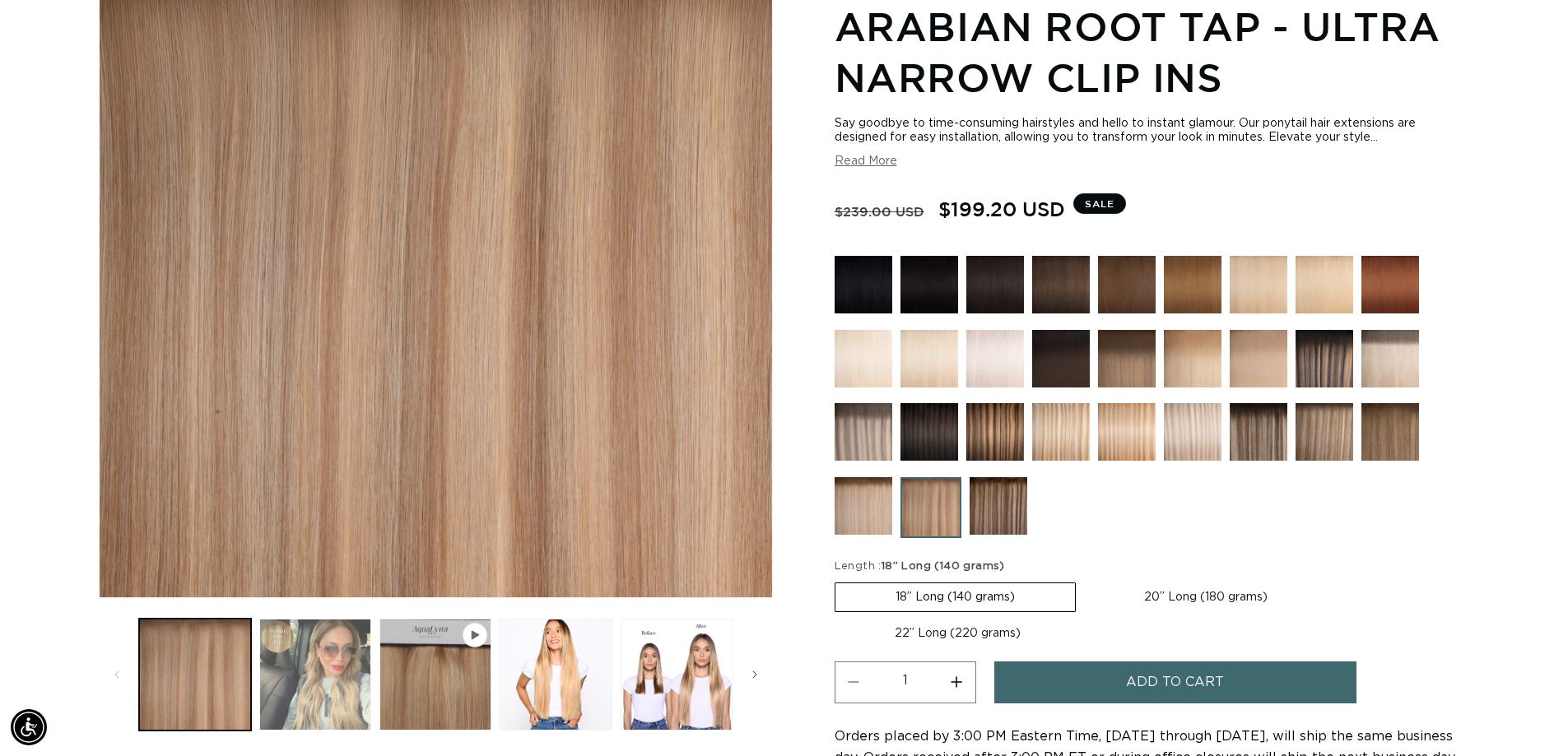
click at [355, 649] on button "Load image 2 in gallery view" at bounding box center [315, 675] width 112 height 112
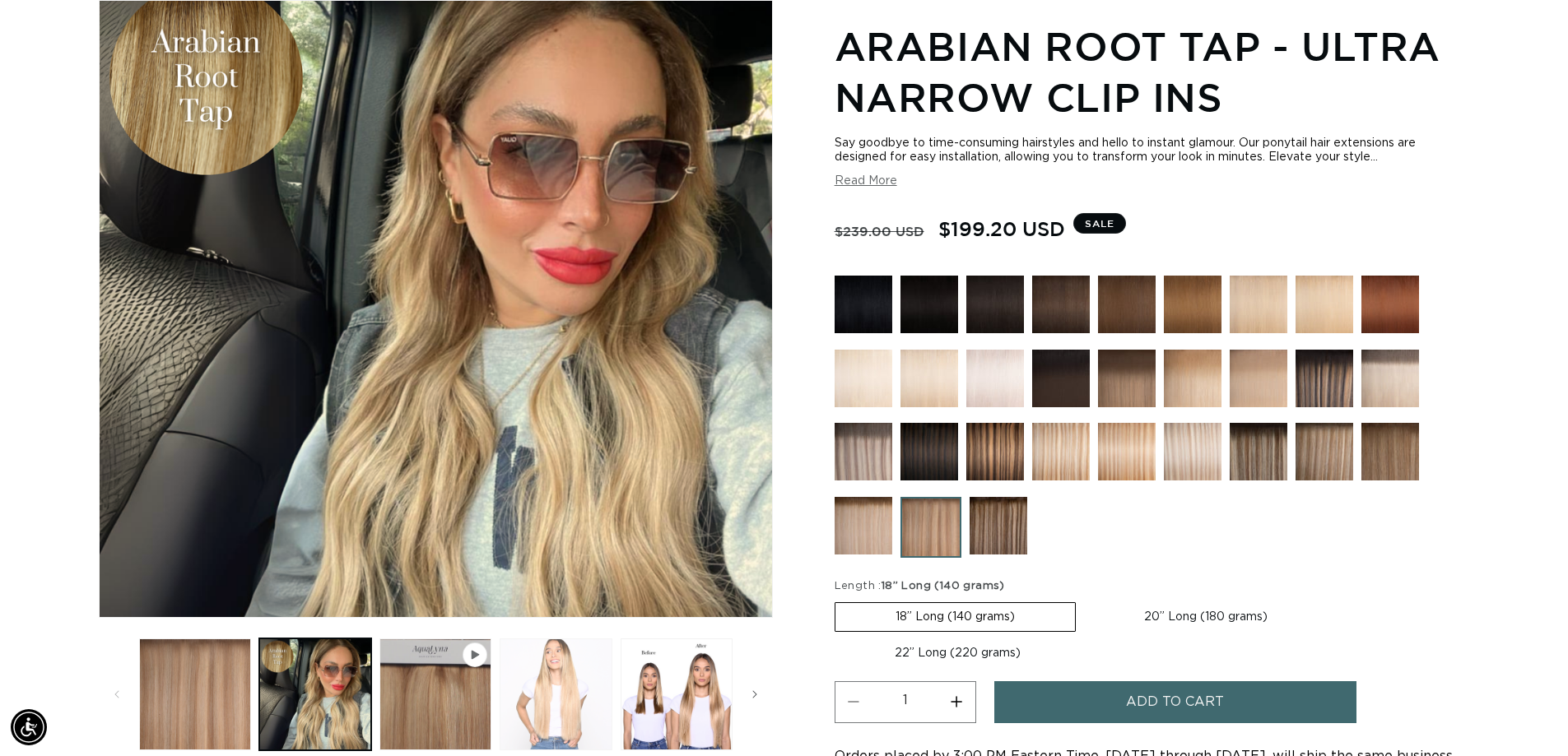
scroll to position [0, 1451]
click at [1314, 447] on img at bounding box center [1324, 452] width 58 height 58
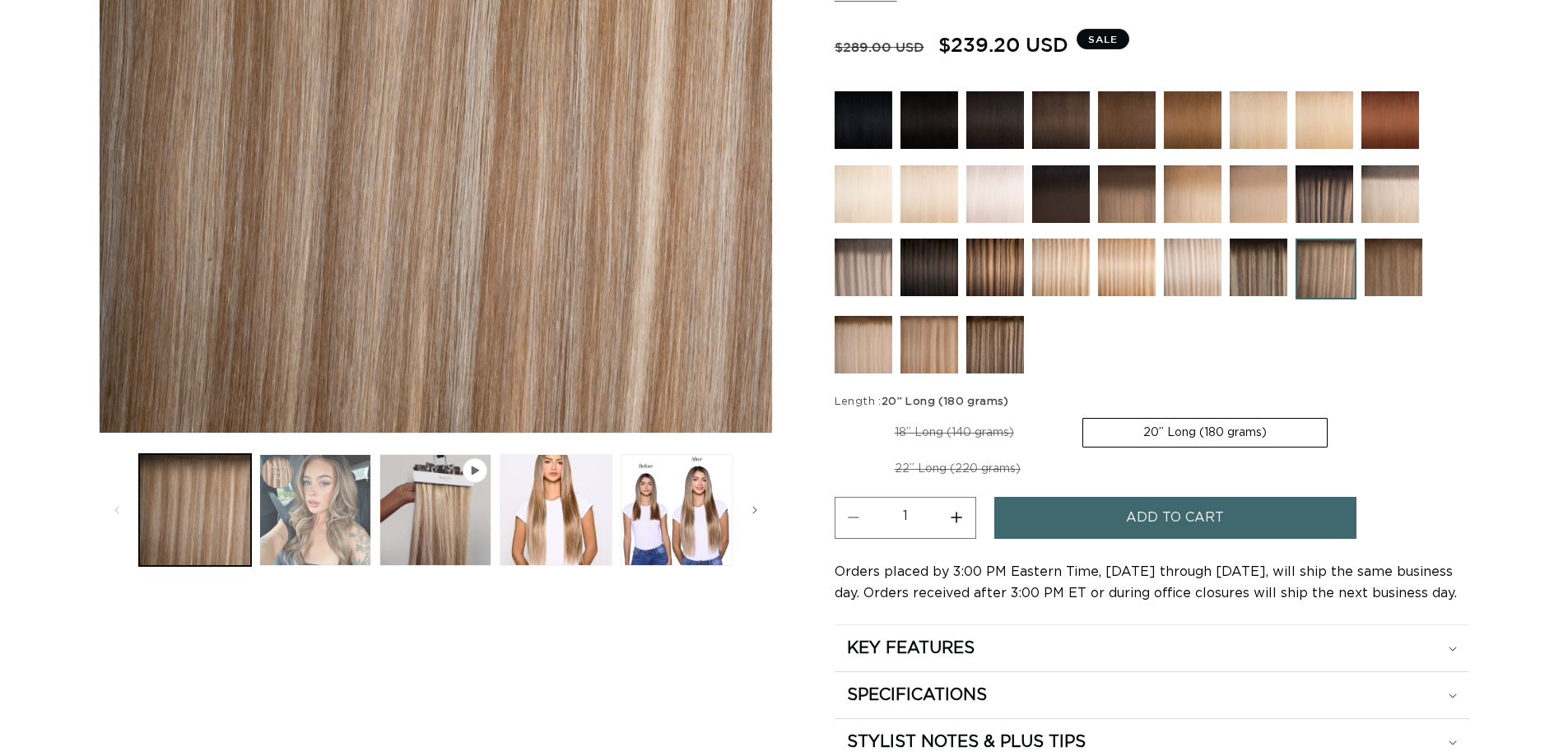
click at [349, 535] on button "Load image 2 in gallery view" at bounding box center [315, 510] width 112 height 112
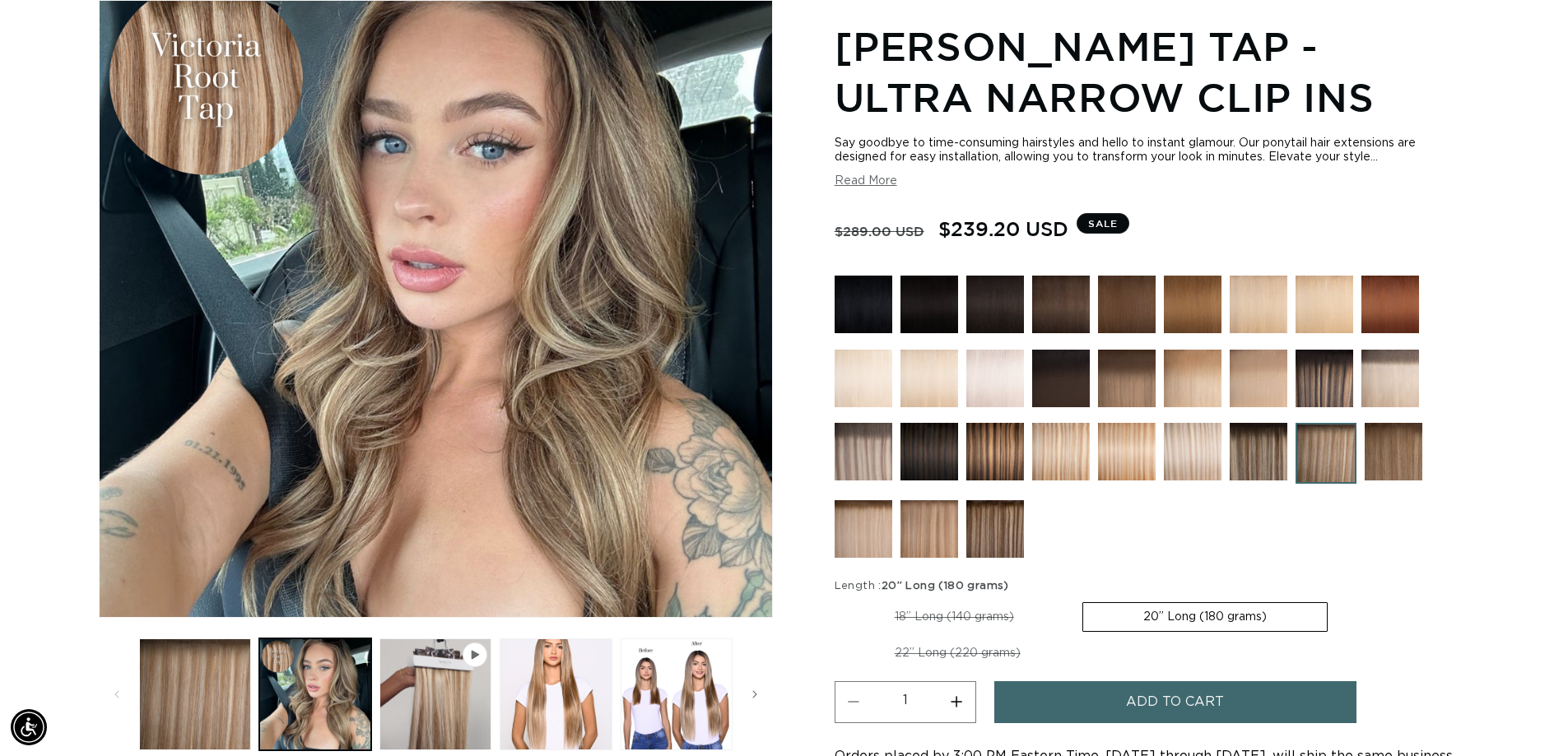
scroll to position [0, 2903]
click at [867, 545] on img at bounding box center [864, 529] width 58 height 58
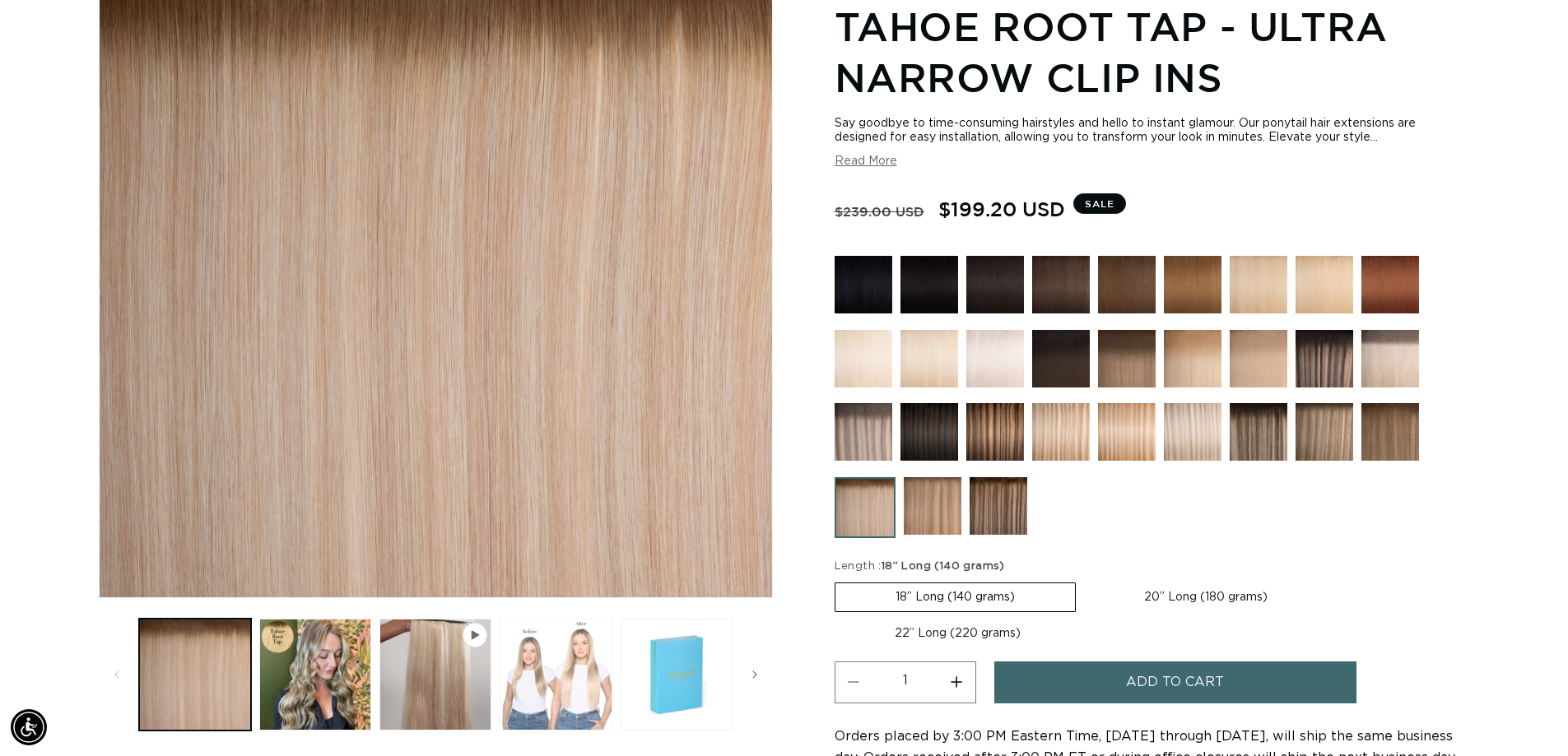
scroll to position [0, 1451]
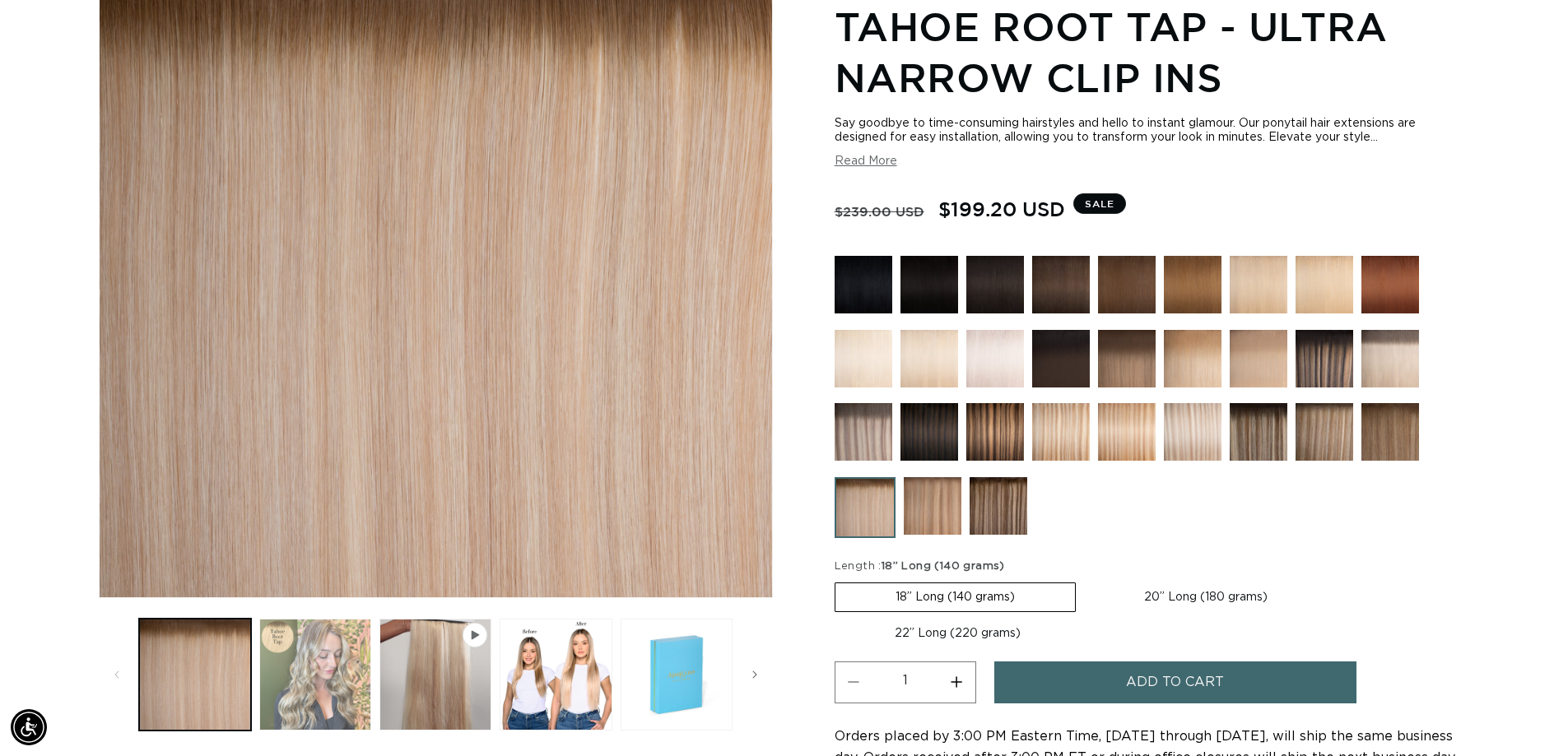
click at [320, 693] on button "Load image 2 in gallery view" at bounding box center [315, 675] width 112 height 112
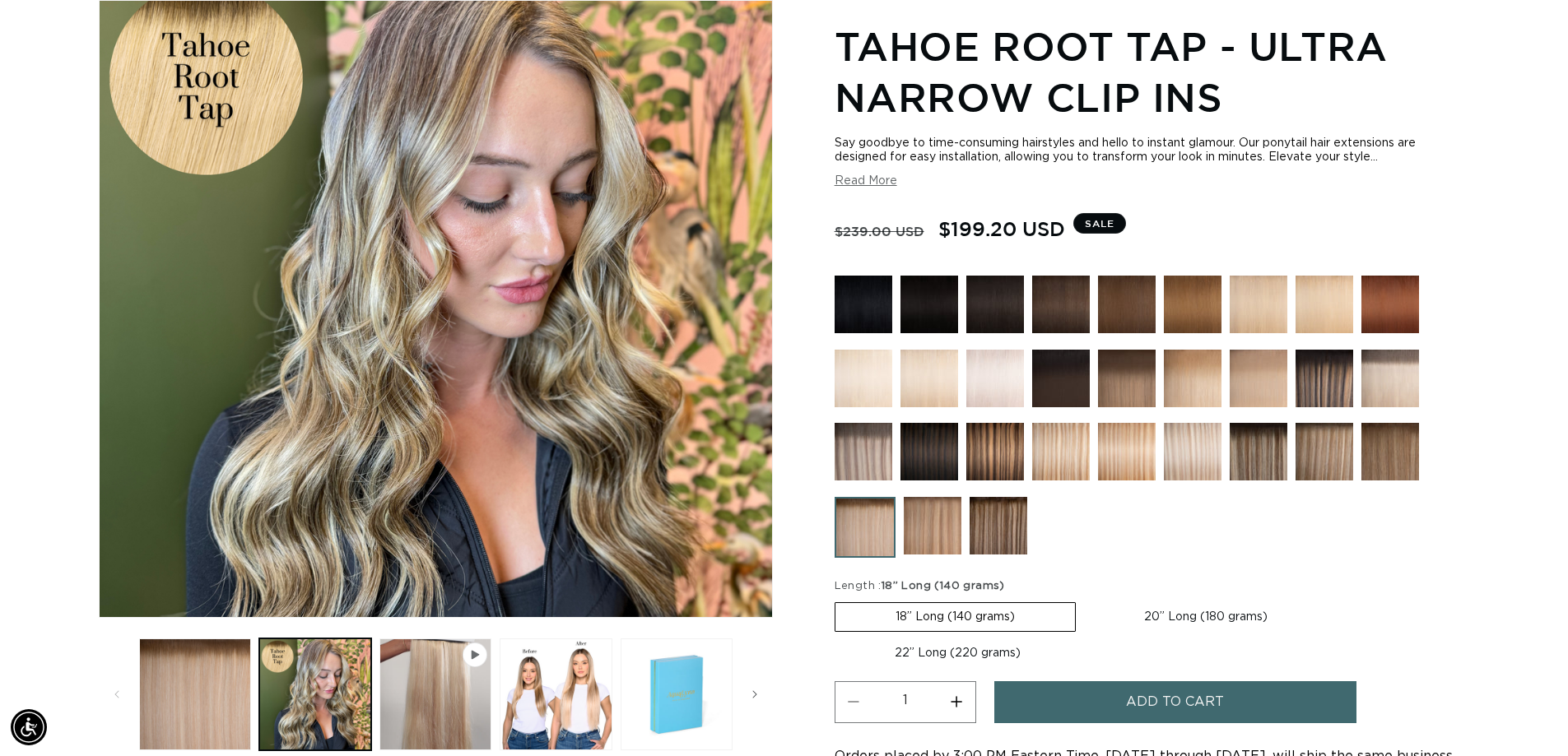
click at [955, 534] on img at bounding box center [933, 526] width 58 height 58
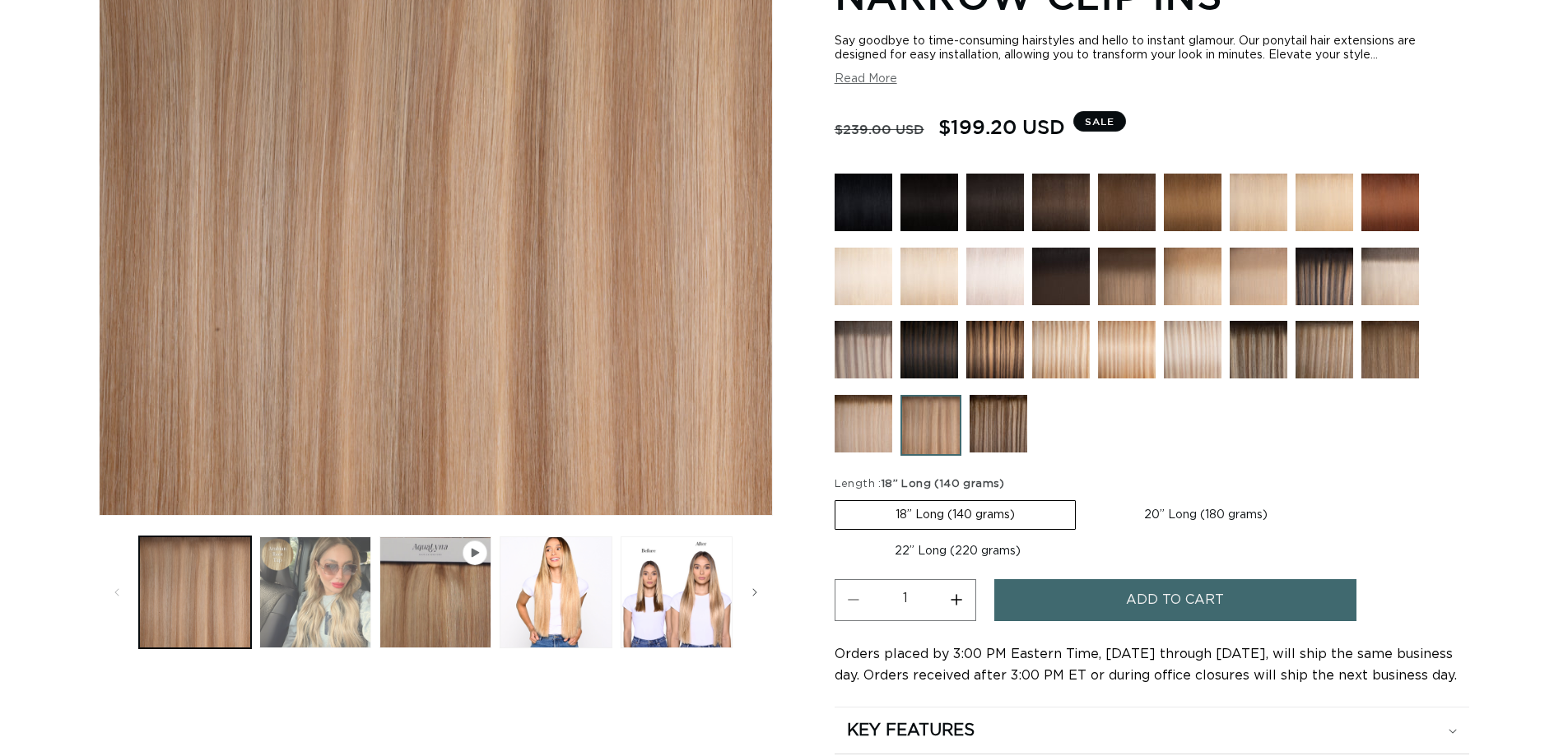
drag, startPoint x: 320, startPoint y: 594, endPoint x: 322, endPoint y: 583, distance: 11.2
click at [320, 587] on button "Load image 2 in gallery view" at bounding box center [315, 592] width 112 height 112
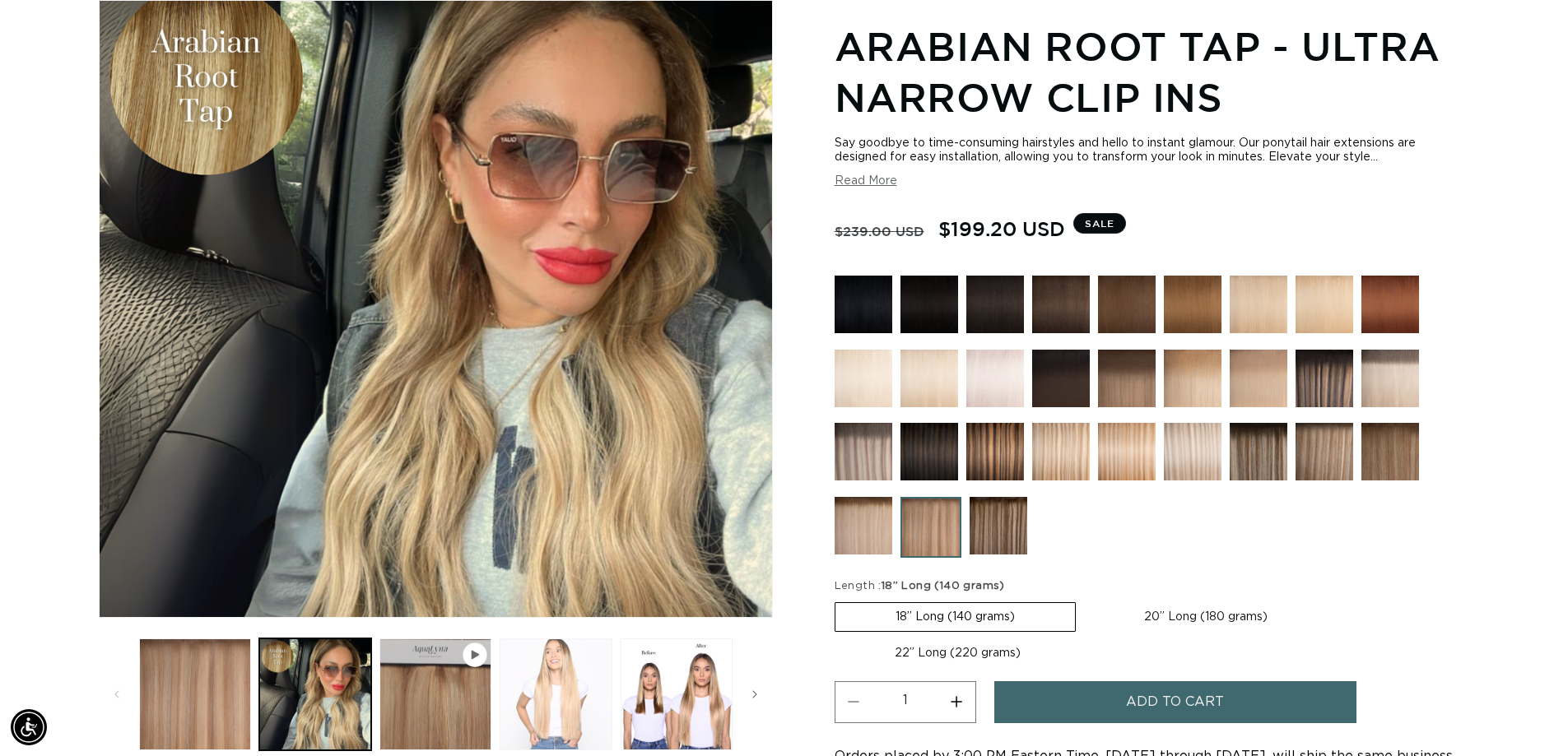
scroll to position [0, 2903]
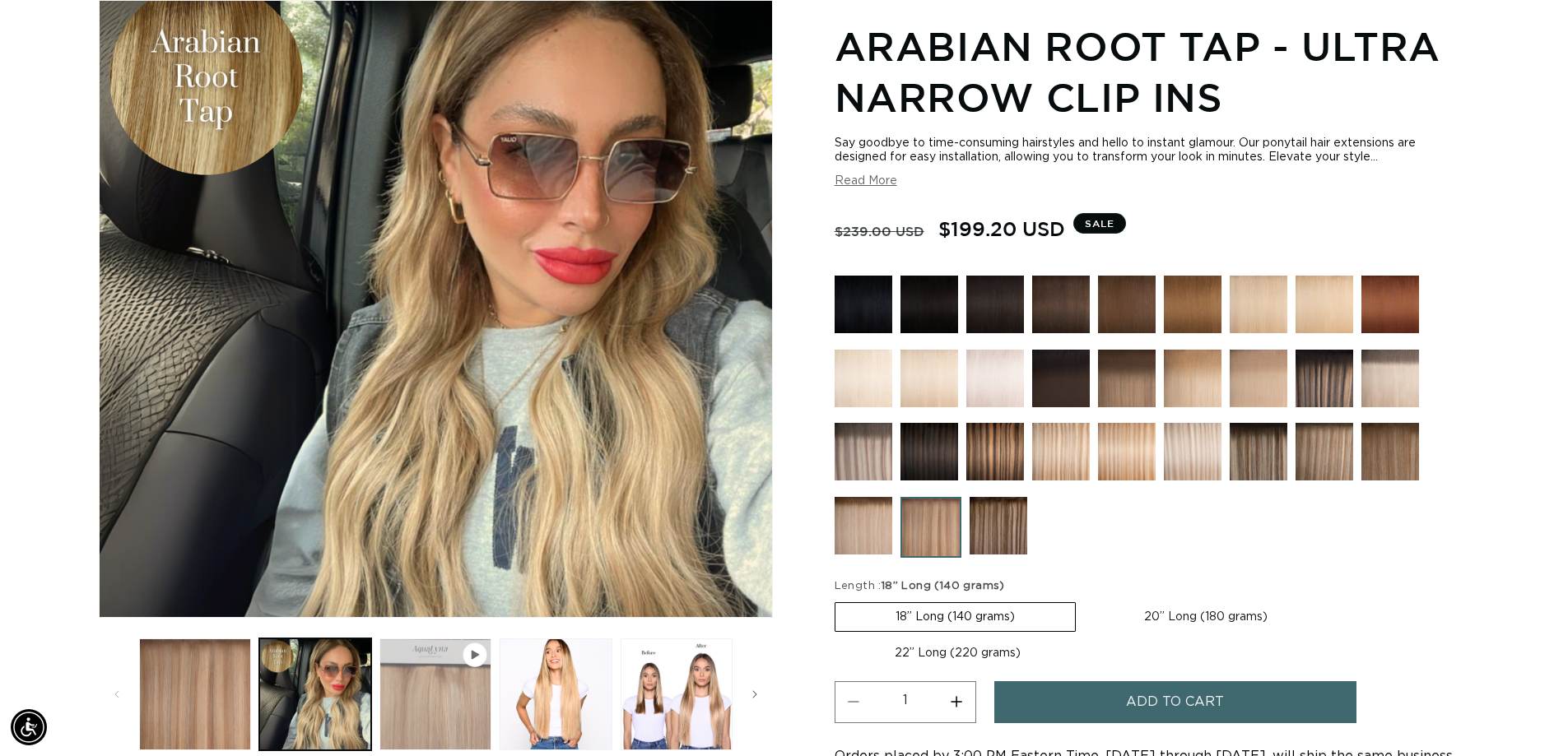
click at [453, 709] on button "Play video 1 in gallery view" at bounding box center [436, 694] width 112 height 112
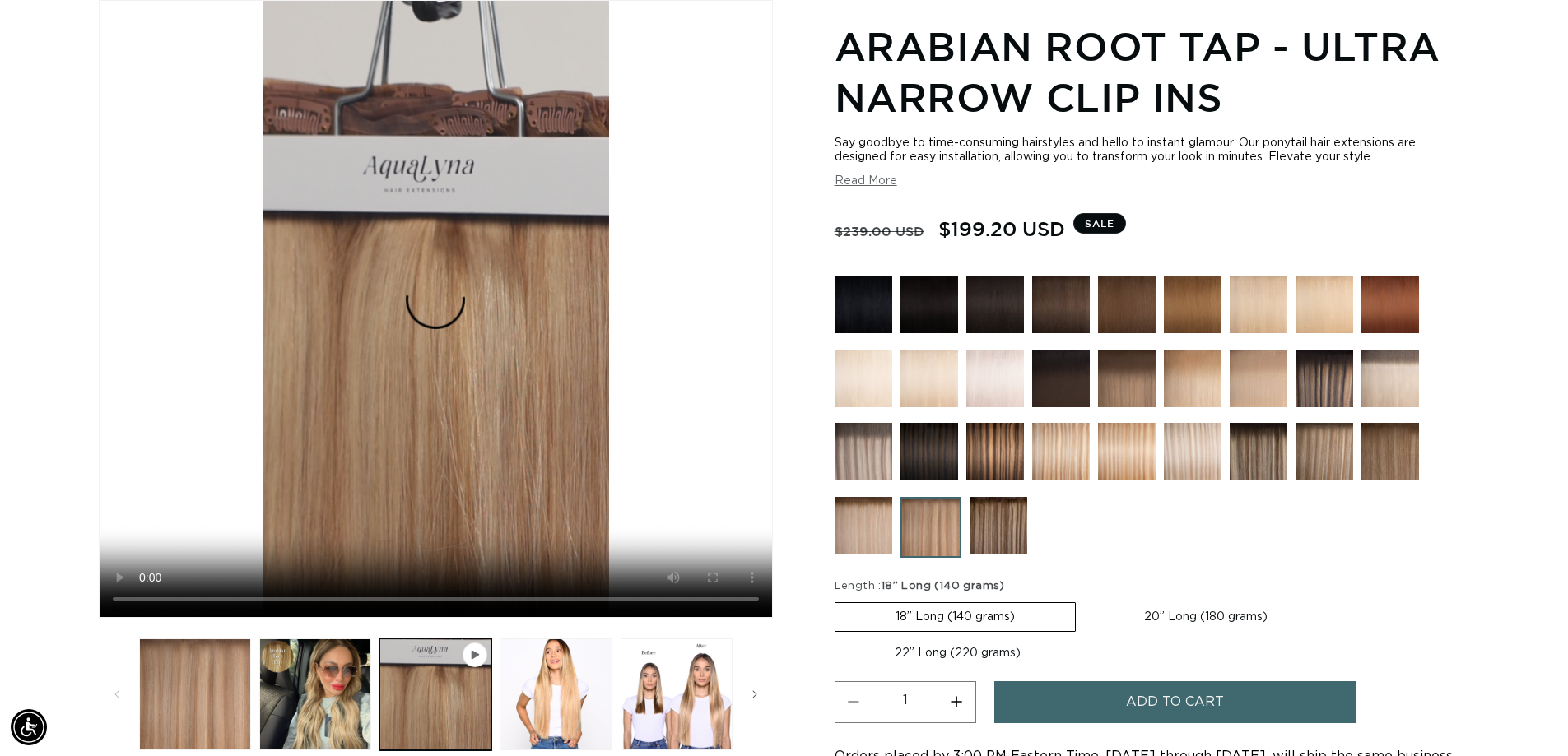
scroll to position [0, 0]
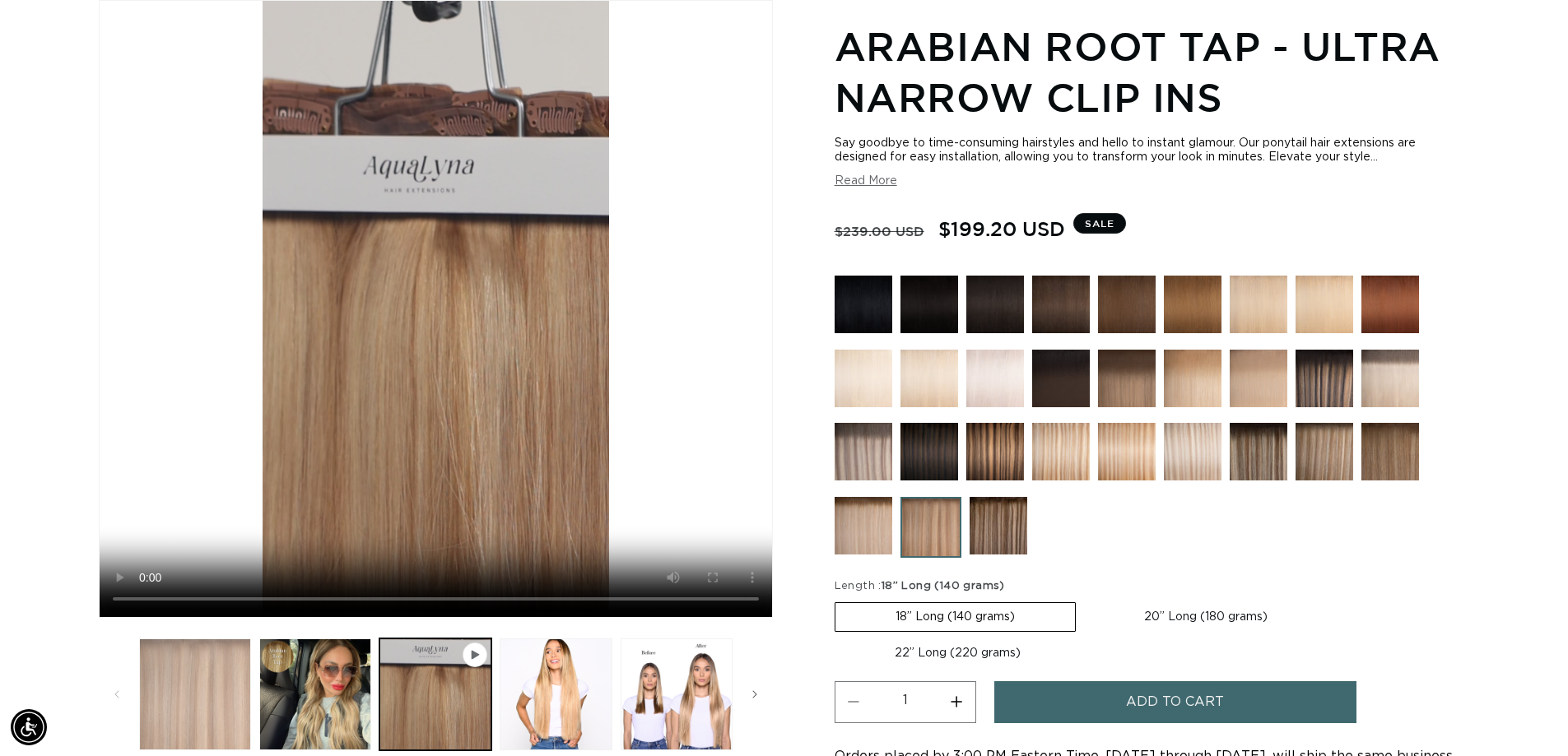
click at [228, 710] on button "Load image 1 in gallery view" at bounding box center [195, 694] width 112 height 112
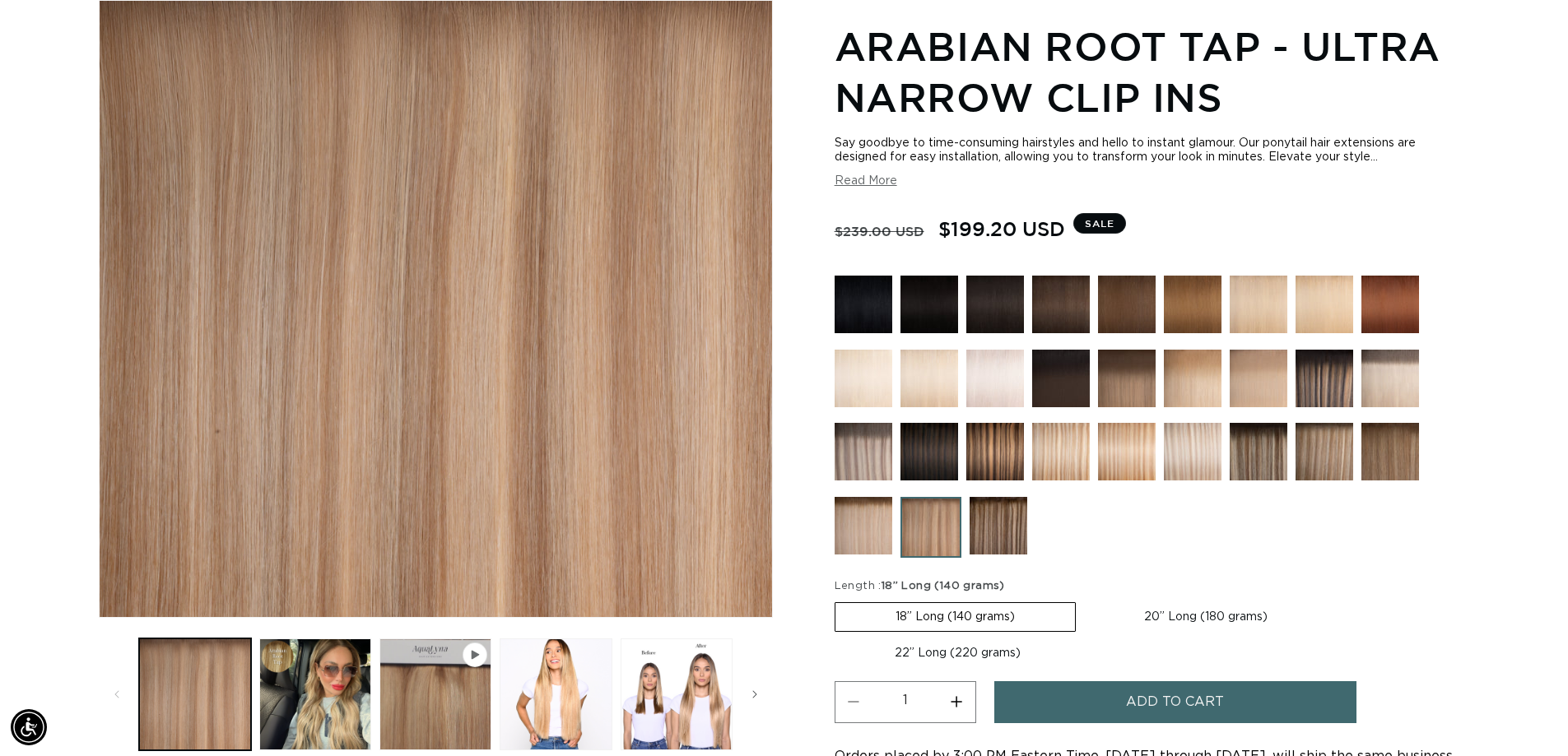
scroll to position [0, 1451]
